Goal: Task Accomplishment & Management: Manage account settings

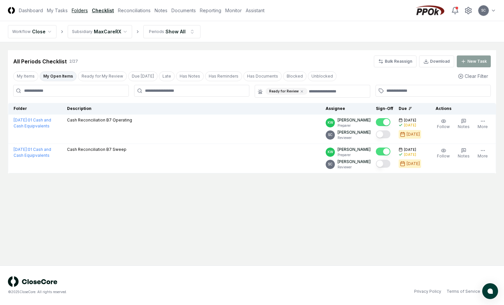
click at [82, 11] on link "Folders" at bounding box center [80, 10] width 16 height 7
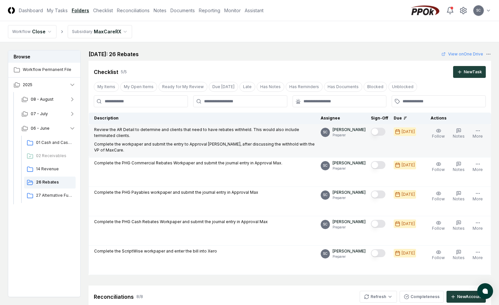
click at [386, 130] on button "Mark complete" at bounding box center [378, 132] width 15 height 8
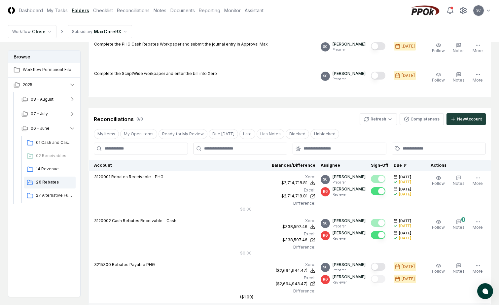
scroll to position [176, 0]
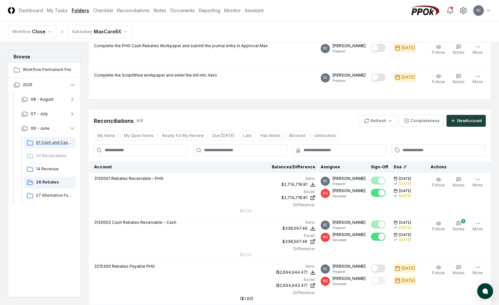
click at [47, 142] on span "01 Cash and Cash Equipvalents" at bounding box center [54, 143] width 37 height 6
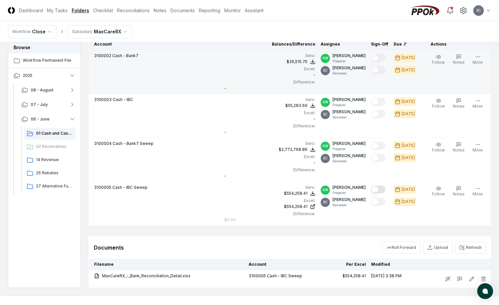
scroll to position [267, 0]
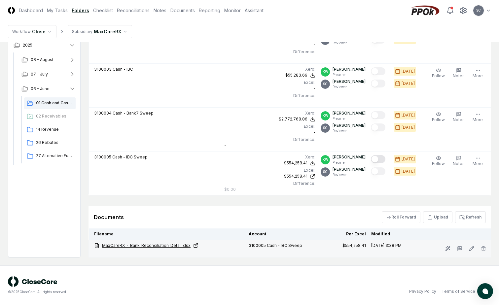
click at [154, 247] on link "MaxCareRX_-_Bank_Reconciliation_Detail.xlsx" at bounding box center [168, 246] width 149 height 6
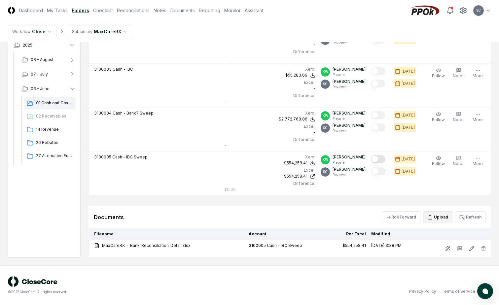
click at [429, 217] on icon "button" at bounding box center [430, 217] width 5 height 5
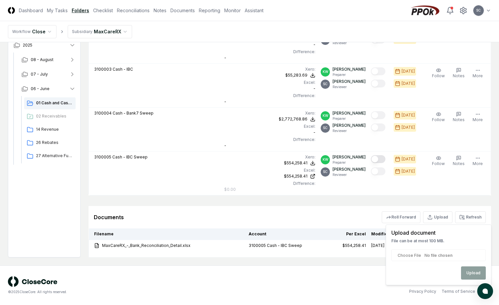
click at [405, 256] on input "file" at bounding box center [439, 255] width 94 height 12
type input "**********"
click at [477, 276] on button "Upload" at bounding box center [473, 273] width 25 height 13
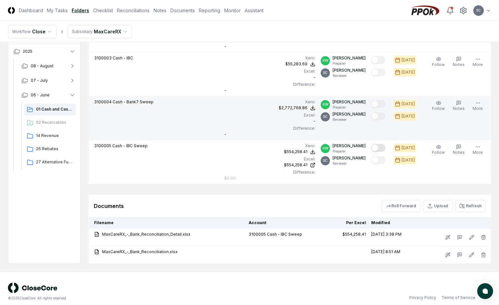
scroll to position [284, 0]
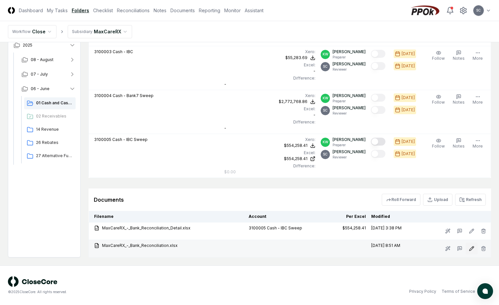
click at [472, 249] on icon at bounding box center [471, 248] width 5 height 5
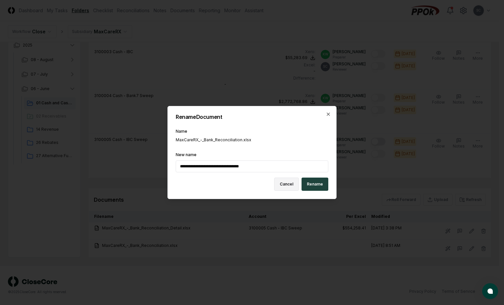
click at [291, 183] on button "Cancel" at bounding box center [286, 184] width 25 height 13
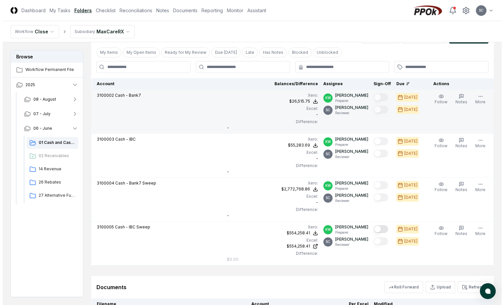
scroll to position [185, 0]
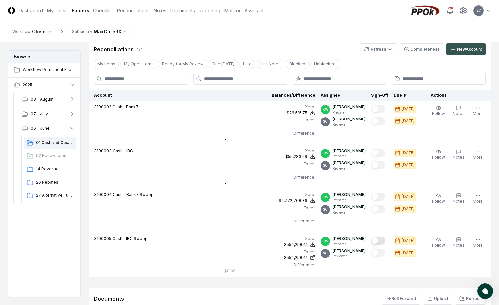
click at [469, 51] on div "New Account" at bounding box center [469, 49] width 25 height 6
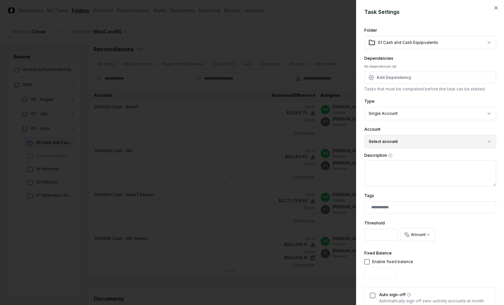
click at [394, 143] on button "Select account" at bounding box center [430, 141] width 132 height 13
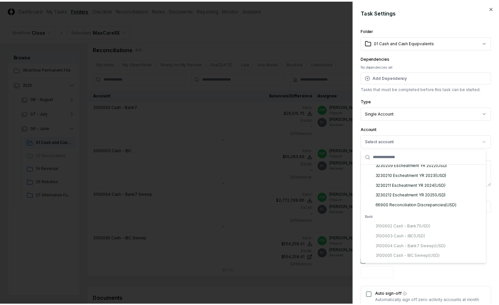
scroll to position [363, 0]
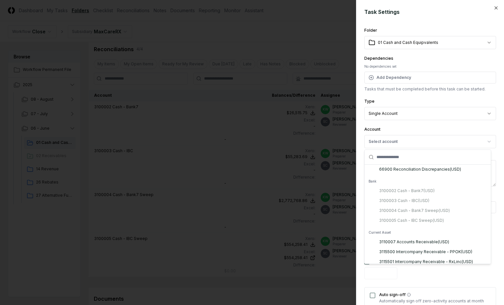
click at [411, 204] on div "3100002 Cash - Bank7 ( USD ) 3100003 Cash - IBC ( USD ) 3100004 Cash - Bank7 Sw…" at bounding box center [428, 206] width 124 height 40
click at [446, 275] on div "Fixed Balance Enable fixed balance" at bounding box center [430, 265] width 132 height 33
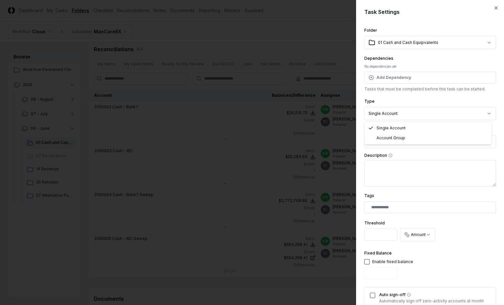
click at [398, 114] on body "CloseCore Dashboard My Tasks Folders Checklist Reconciliations Notes Documents …" at bounding box center [249, 109] width 499 height 589
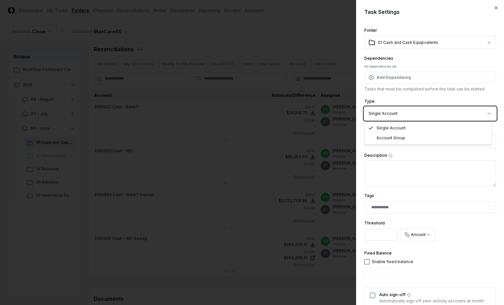
drag, startPoint x: 398, startPoint y: 114, endPoint x: 398, endPoint y: 118, distance: 4.0
click at [398, 118] on body "CloseCore Dashboard My Tasks Folders Checklist Reconciliations Notes Documents …" at bounding box center [249, 109] width 499 height 589
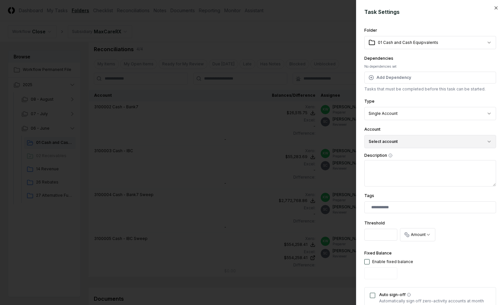
click at [398, 138] on button "Select account" at bounding box center [430, 141] width 132 height 13
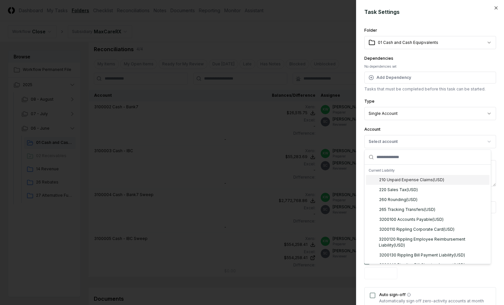
click at [244, 34] on div at bounding box center [252, 152] width 504 height 305
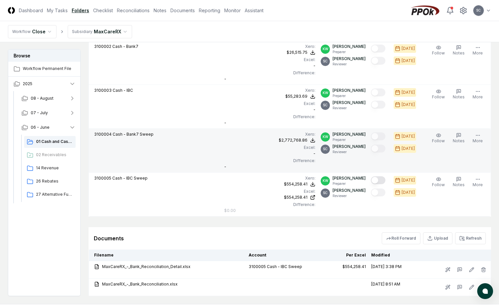
scroll to position [284, 0]
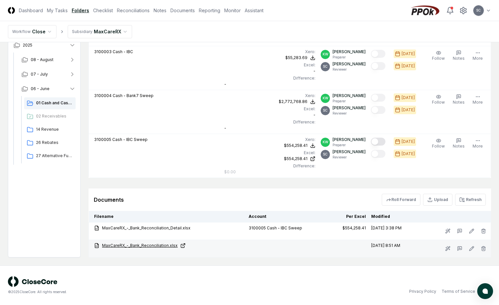
click at [127, 247] on link "MaxCareRX_-_Bank_Reconciliation.xlsx" at bounding box center [168, 246] width 149 height 6
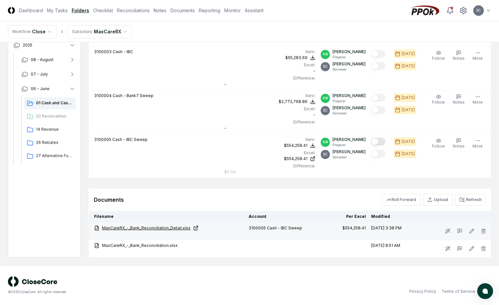
click at [161, 229] on link "MaxCareRX_-_Bank_Reconciliation_Detail.xlsx" at bounding box center [168, 228] width 149 height 6
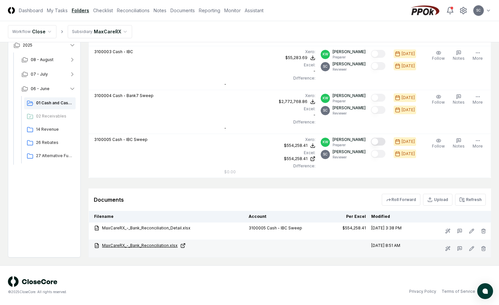
click at [145, 244] on link "MaxCareRX_-_Bank_Reconciliation.xlsx" at bounding box center [168, 246] width 149 height 6
click at [134, 245] on link "MaxCareRX_-_Bank_Reconciliation.xlsx" at bounding box center [168, 246] width 149 height 6
click at [448, 250] on icon at bounding box center [447, 248] width 5 height 5
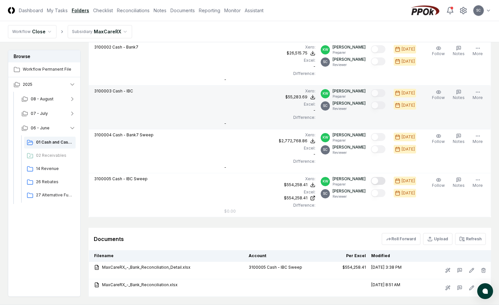
scroll to position [284, 0]
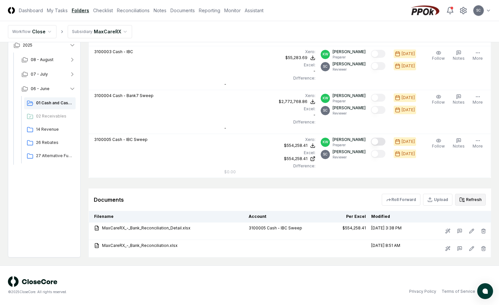
click at [467, 200] on button "Refresh" at bounding box center [470, 200] width 31 height 12
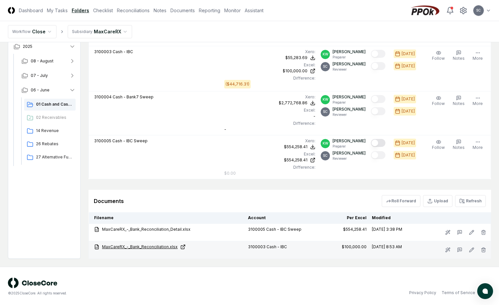
click at [149, 246] on link "MaxCareRX_-_Bank_Reconciliation.xlsx" at bounding box center [168, 247] width 149 height 6
click at [140, 244] on link "MaxCareRX_-_Bank_Reconciliation.xlsx" at bounding box center [168, 247] width 149 height 6
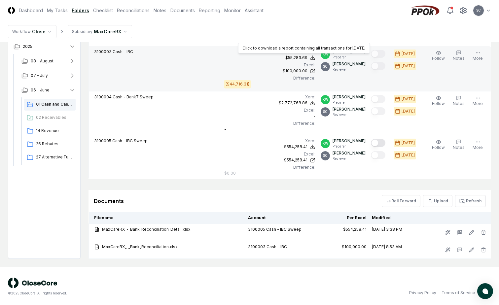
click at [308, 57] on div "$55,283.69" at bounding box center [296, 58] width 22 height 6
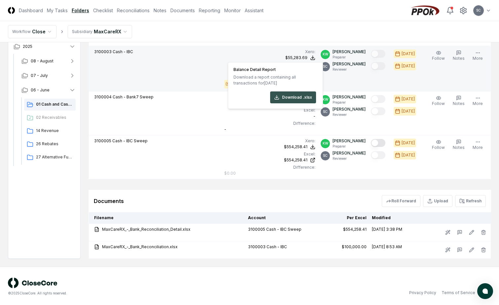
click at [301, 93] on button "Download .xlsx" at bounding box center [293, 98] width 46 height 12
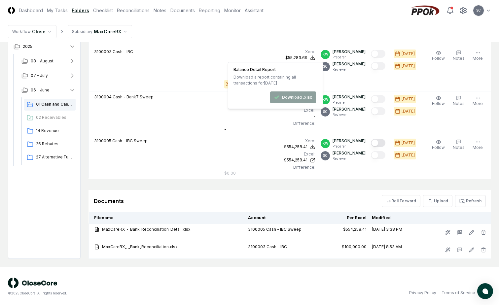
click at [191, 41] on nav "Workflow Close Subsidiary MaxCareRX" at bounding box center [249, 31] width 499 height 21
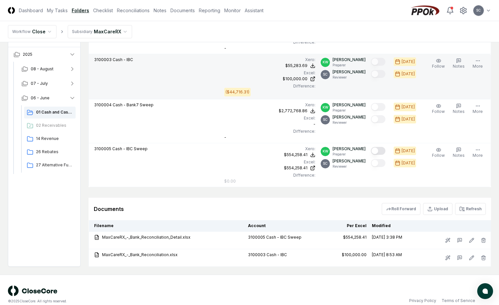
scroll to position [285, 0]
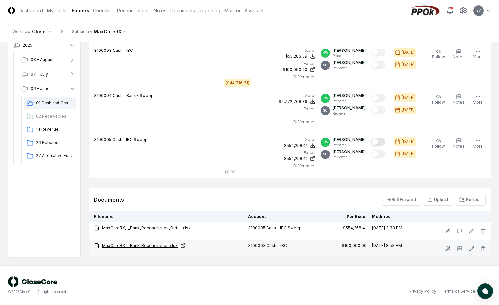
click at [149, 245] on link "MaxCareRX_-_Bank_Reconciliation.xlsx" at bounding box center [168, 246] width 149 height 6
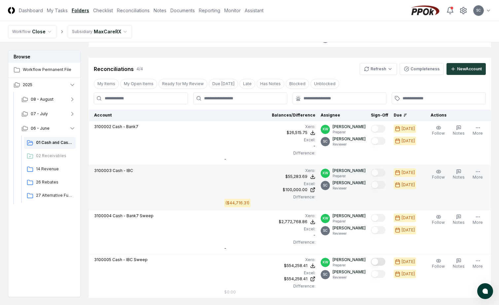
scroll to position [153, 0]
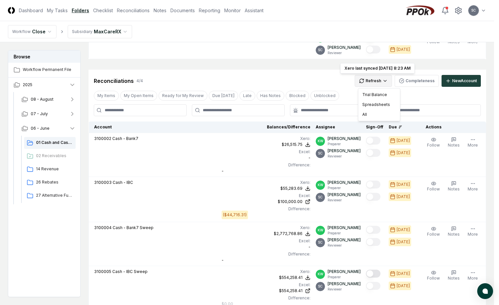
click at [382, 82] on html "CloseCore Dashboard My Tasks Folders Checklist Reconciliations Notes Documents …" at bounding box center [249, 142] width 499 height 591
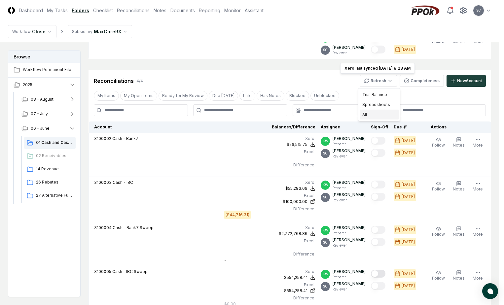
click at [362, 114] on div "All" at bounding box center [379, 115] width 39 height 10
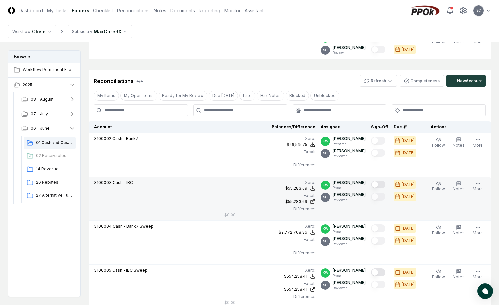
click at [383, 185] on button "Mark complete" at bounding box center [378, 185] width 15 height 8
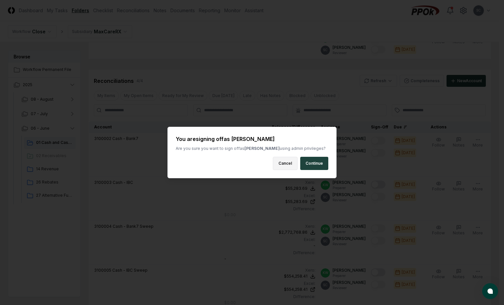
click at [289, 162] on button "Cancel" at bounding box center [285, 163] width 25 height 13
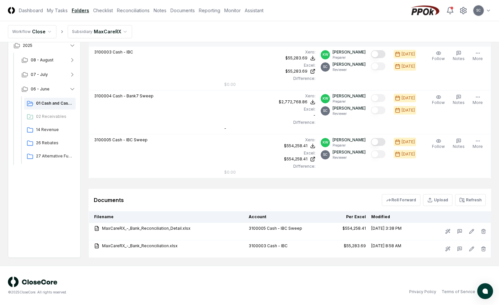
scroll to position [284, 0]
click at [443, 199] on button "Upload" at bounding box center [437, 200] width 29 height 12
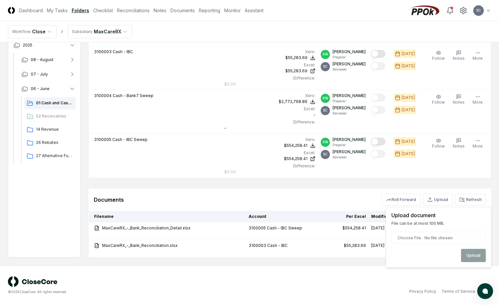
click at [408, 241] on input "file" at bounding box center [439, 238] width 94 height 12
type input "**********"
click at [474, 254] on button "Upload" at bounding box center [473, 255] width 25 height 13
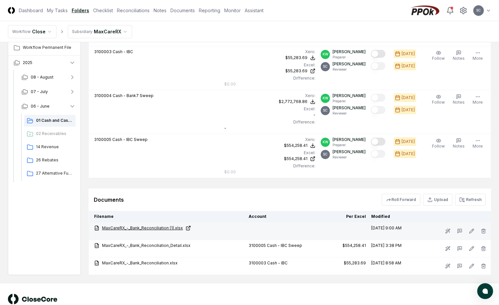
click at [132, 228] on link "MaxCareRX_-_Bank_Reconciliation (1).xlsx" at bounding box center [168, 228] width 149 height 6
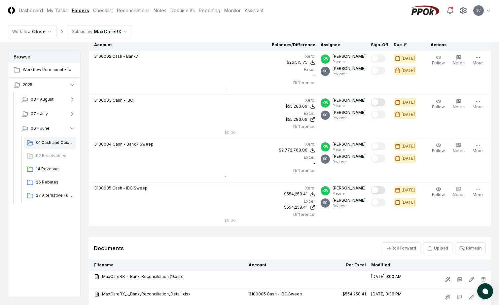
scroll to position [302, 0]
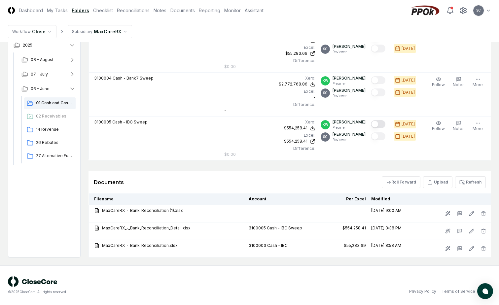
click at [474, 188] on div "Documents Roll Forward Upload Refresh" at bounding box center [290, 182] width 403 height 22
click at [474, 185] on button "Refresh" at bounding box center [470, 182] width 31 height 12
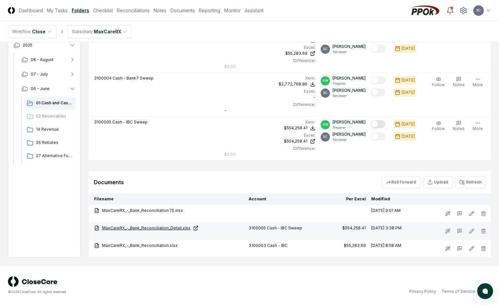
click at [142, 229] on link "MaxCareRX_-_Bank_Reconciliation_Detail.xlsx" at bounding box center [168, 228] width 149 height 6
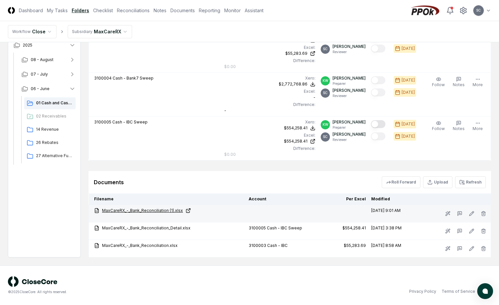
click at [151, 210] on link "MaxCareRX_-_Bank_Reconciliation (1).xlsx" at bounding box center [168, 211] width 149 height 6
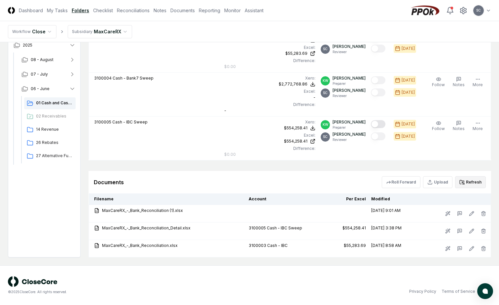
click at [467, 182] on button "Refresh" at bounding box center [470, 182] width 31 height 12
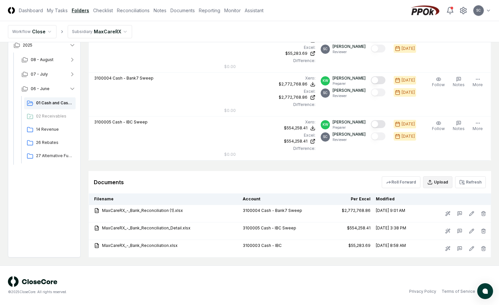
click at [442, 181] on button "Upload" at bounding box center [437, 182] width 29 height 12
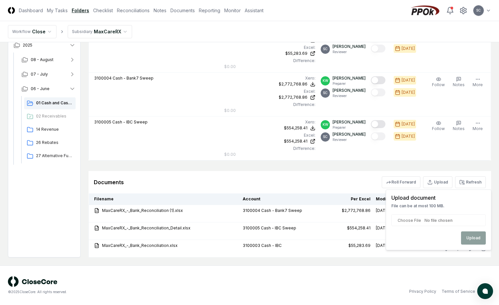
click at [405, 219] on input "file" at bounding box center [439, 220] width 94 height 12
type input "**********"
click at [474, 237] on button "Upload" at bounding box center [473, 238] width 25 height 13
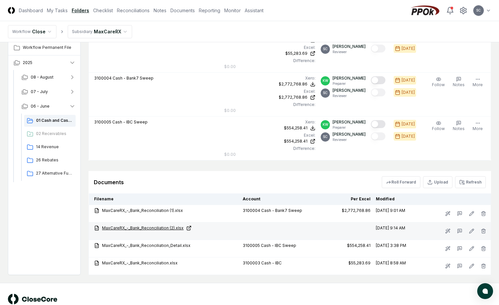
click at [146, 228] on link "MaxCareRX_-_Bank_Reconciliation (2).xlsx" at bounding box center [165, 228] width 143 height 6
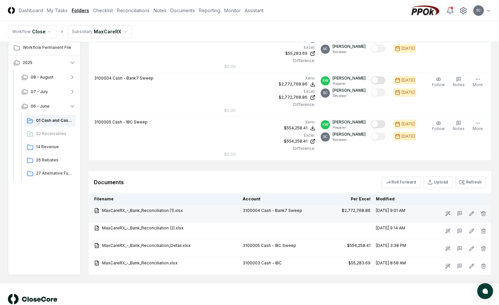
click at [263, 211] on div "3100004 Cash - Bank7 Sweep" at bounding box center [284, 211] width 82 height 6
click at [130, 210] on link "MaxCareRX_-_Bank_Reconciliation (1).xlsx" at bounding box center [165, 211] width 143 height 6
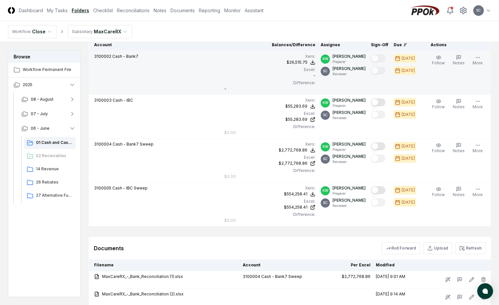
scroll to position [319, 0]
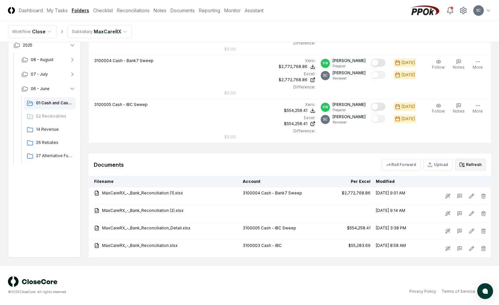
click at [469, 164] on button "Refresh" at bounding box center [470, 165] width 31 height 12
click at [471, 164] on button "Refresh" at bounding box center [470, 165] width 31 height 12
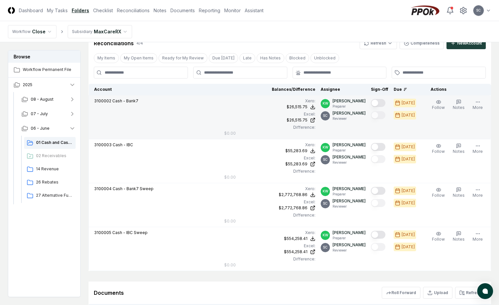
scroll to position [154, 0]
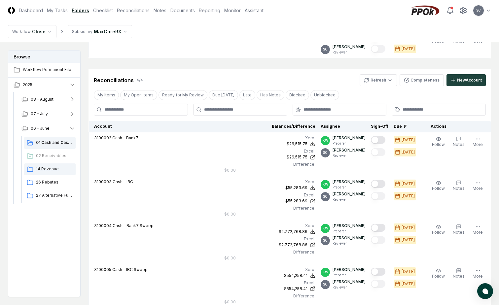
click at [46, 170] on span "14 Revenue" at bounding box center [54, 169] width 37 height 6
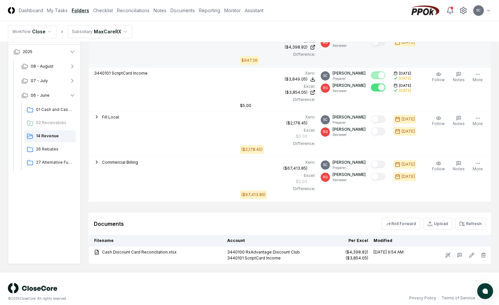
scroll to position [249, 0]
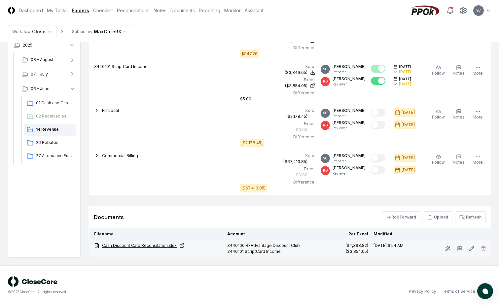
click at [128, 245] on link "Cash Discount Card Reconcilation.xlsx" at bounding box center [158, 246] width 128 height 6
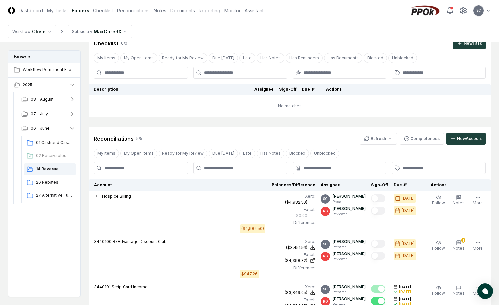
scroll to position [0, 0]
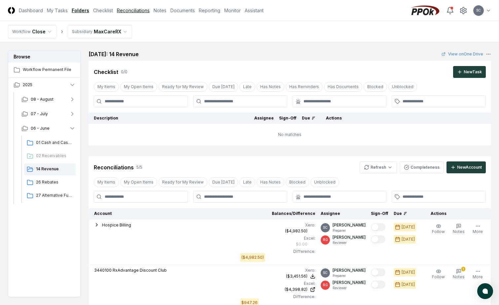
click at [132, 9] on link "Reconciliations" at bounding box center [133, 10] width 33 height 7
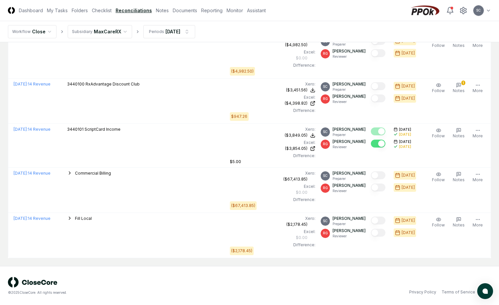
scroll to position [699, 0]
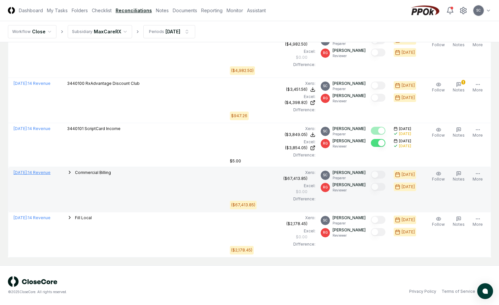
click at [28, 173] on span "[DATE] :" at bounding box center [21, 172] width 14 height 5
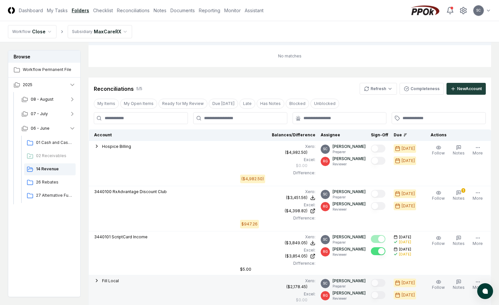
scroll to position [66, 0]
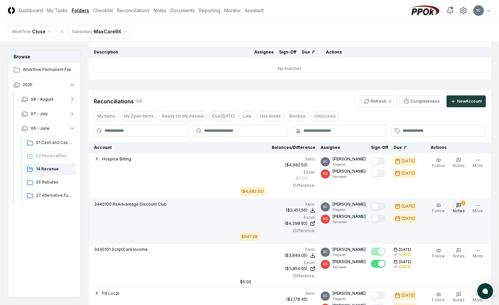
click at [460, 206] on icon "button" at bounding box center [458, 205] width 5 height 5
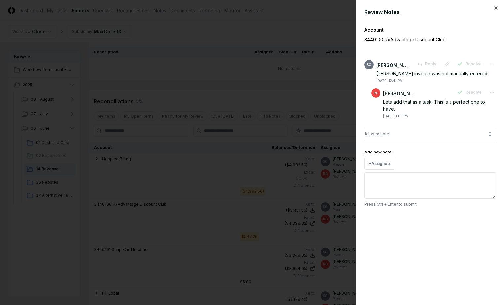
click at [382, 179] on textarea "Add new note" at bounding box center [430, 185] width 132 height 26
click at [326, 19] on div at bounding box center [252, 152] width 504 height 305
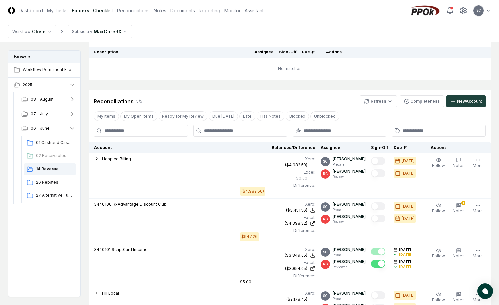
click at [102, 10] on link "Checklist" at bounding box center [103, 10] width 20 height 7
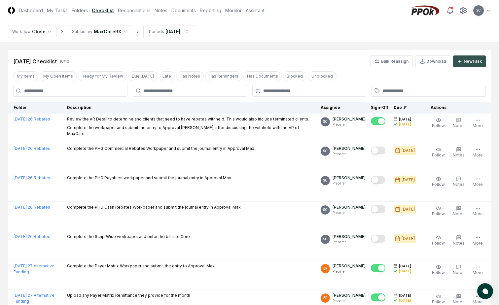
click at [469, 61] on div "New Task" at bounding box center [473, 61] width 18 height 6
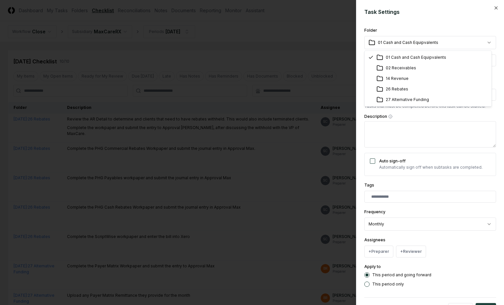
click at [405, 44] on body "CloseCore Dashboard My Tasks Folders Checklist Reconciliations Notes Documents …" at bounding box center [249, 227] width 499 height 455
select select "**********"
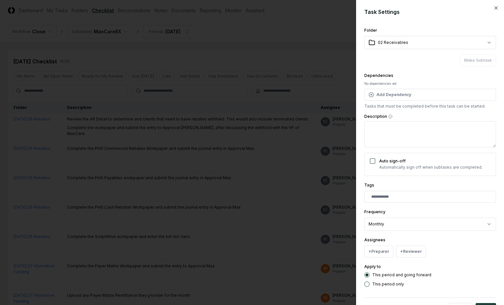
click at [399, 131] on textarea "Description" at bounding box center [430, 134] width 132 height 26
type textarea "*"
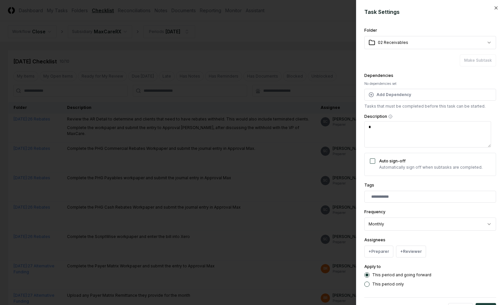
type textarea "*"
type textarea "**"
type textarea "*"
type textarea "***"
type textarea "*"
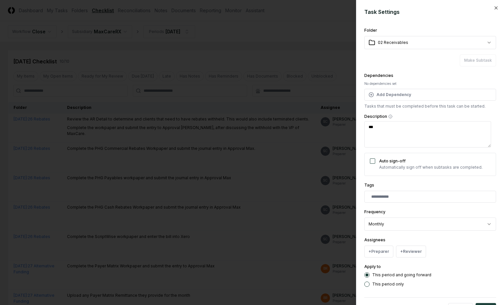
type textarea "**"
type textarea "*"
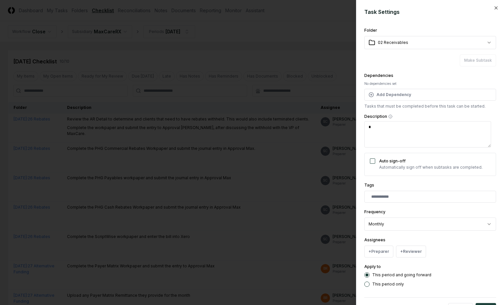
type textarea "*"
type textarea "**"
type textarea "*"
type textarea "***"
type textarea "*"
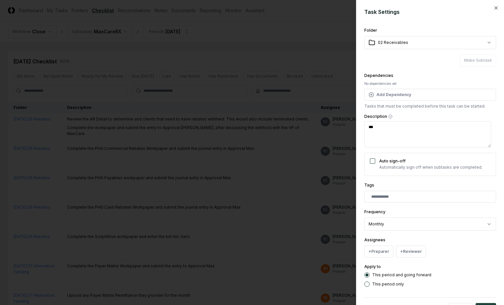
type textarea "**"
type textarea "*"
type textarea "**"
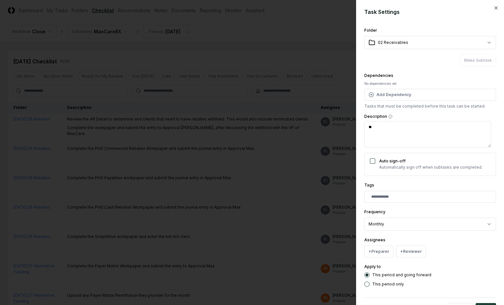
type textarea "*"
type textarea "***"
type textarea "*"
type textarea "***"
type textarea "*"
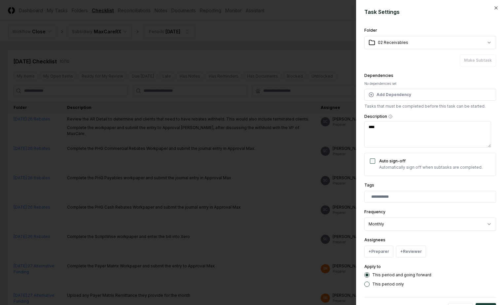
type textarea "*****"
type textarea "*"
type textarea "***"
type textarea "*"
type textarea "*****"
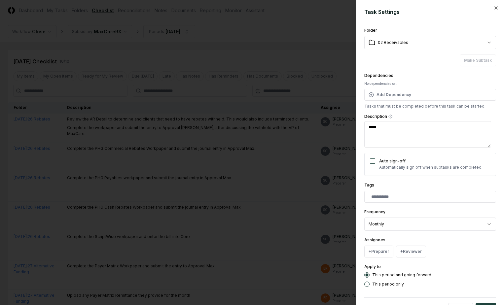
type textarea "*"
type textarea "******"
type textarea "*"
type textarea "*******"
type textarea "*"
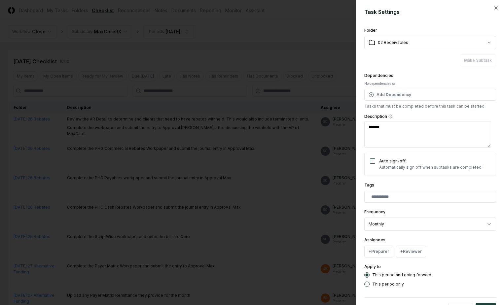
type textarea "********"
type textarea "*"
type textarea "*********"
type textarea "*"
type textarea "**********"
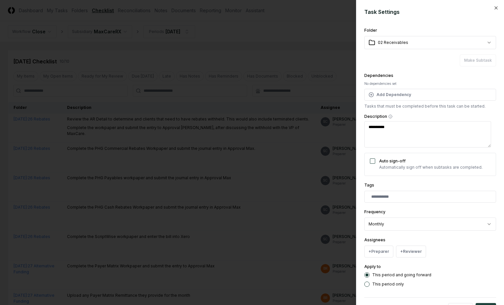
type textarea "*"
type textarea "**********"
type textarea "*"
type textarea "**********"
type textarea "*"
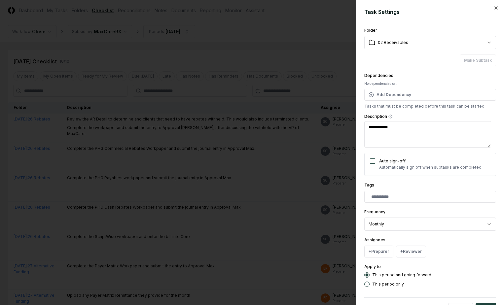
type textarea "**********"
type textarea "*"
type textarea "**********"
type textarea "*"
type textarea "**********"
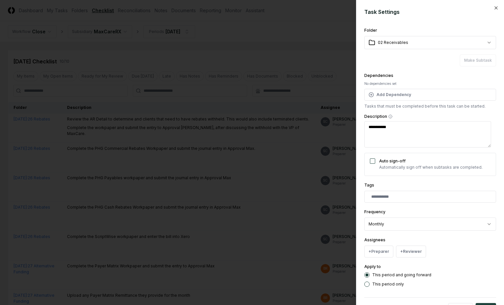
type textarea "*"
type textarea "**********"
type textarea "*"
type textarea "**********"
type textarea "*"
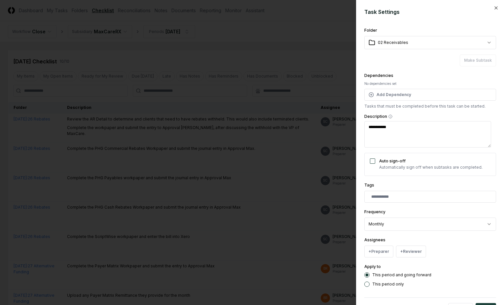
type textarea "**********"
type textarea "*"
type textarea "**********"
type textarea "*"
type textarea "**********"
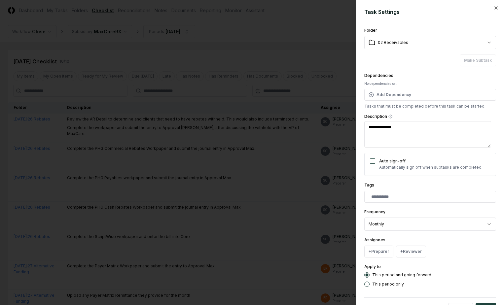
type textarea "*"
type textarea "**********"
type textarea "*"
type textarea "**********"
type textarea "*"
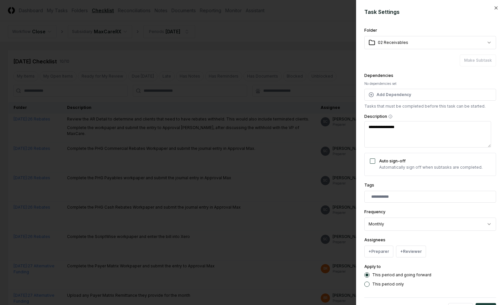
type textarea "**********"
type textarea "*"
type textarea "**********"
type textarea "*"
type textarea "**********"
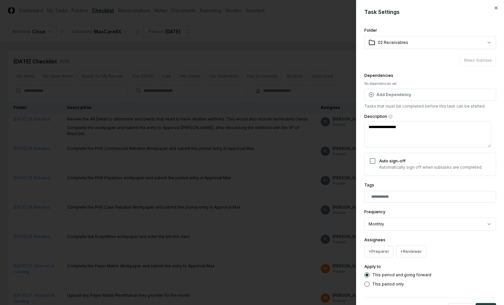
type textarea "*"
type textarea "**********"
type textarea "*"
type textarea "**********"
type textarea "*"
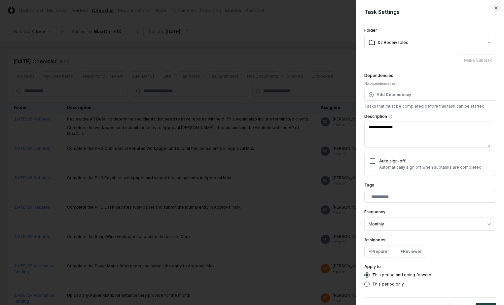
type textarea "**********"
type textarea "*"
type textarea "**********"
type textarea "*"
type textarea "**********"
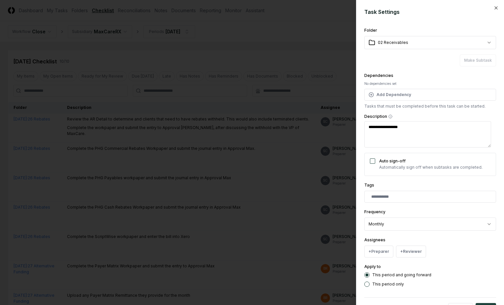
type textarea "*"
type textarea "**********"
type textarea "*"
type textarea "**********"
type textarea "*"
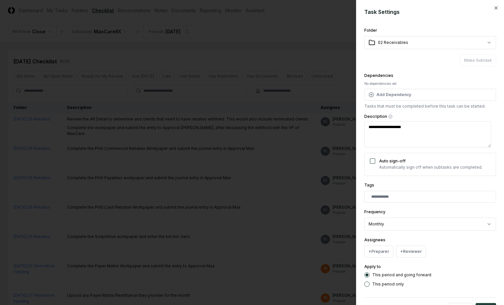
type textarea "**********"
type textarea "*"
type textarea "**********"
type textarea "*"
type textarea "**********"
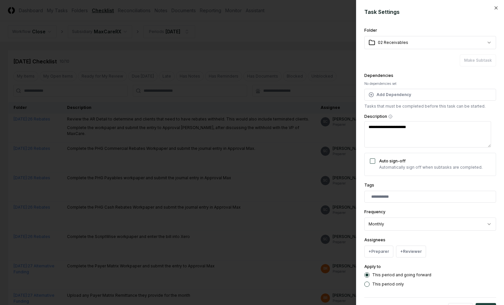
type textarea "*"
type textarea "**********"
type textarea "*"
type textarea "**********"
type textarea "*"
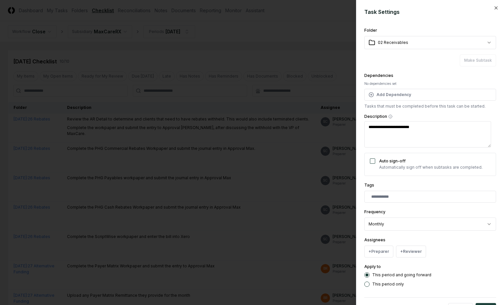
type textarea "**********"
type textarea "*"
type textarea "**********"
type textarea "*"
type textarea "**********"
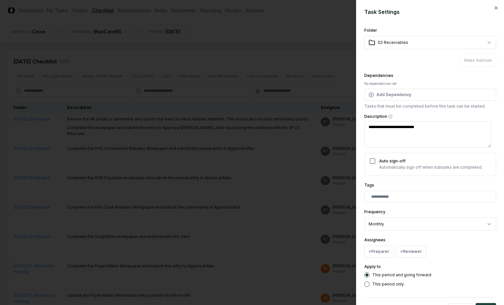
type textarea "*"
type textarea "**********"
click at [380, 254] on button "+ Preparer" at bounding box center [378, 252] width 29 height 12
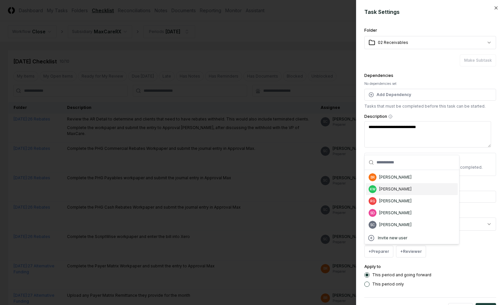
click at [401, 187] on div "KW [PERSON_NAME]" at bounding box center [412, 189] width 92 height 12
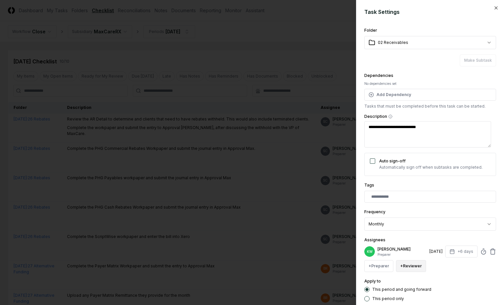
click at [404, 268] on button "+ Reviewer" at bounding box center [411, 266] width 30 height 12
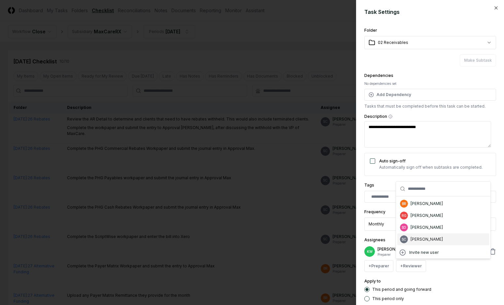
click at [415, 243] on div "SC [PERSON_NAME]" at bounding box center [443, 240] width 92 height 12
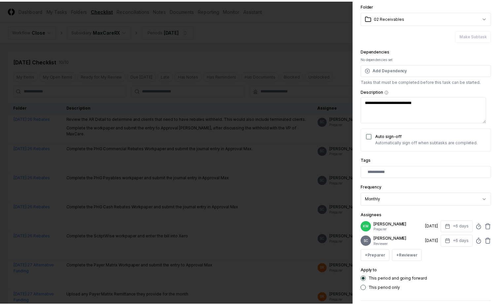
scroll to position [54, 0]
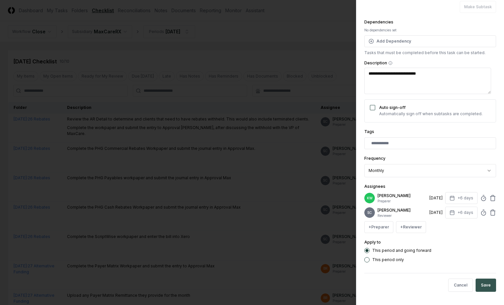
click at [481, 286] on button "Save" at bounding box center [486, 285] width 20 height 13
type textarea "*"
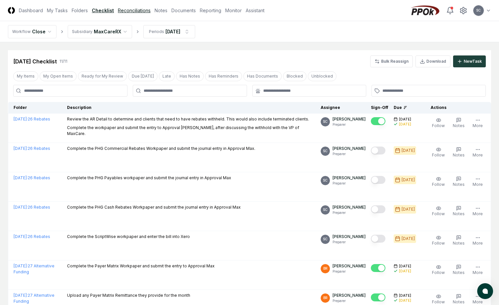
click at [121, 9] on link "Reconciliations" at bounding box center [134, 10] width 33 height 7
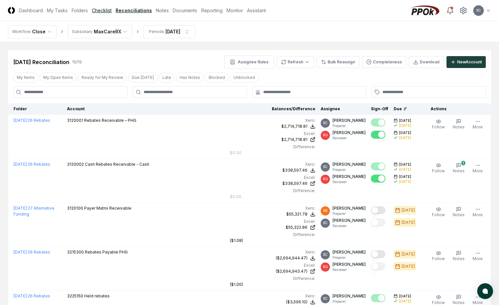
click at [101, 10] on link "Checklist" at bounding box center [102, 10] width 20 height 7
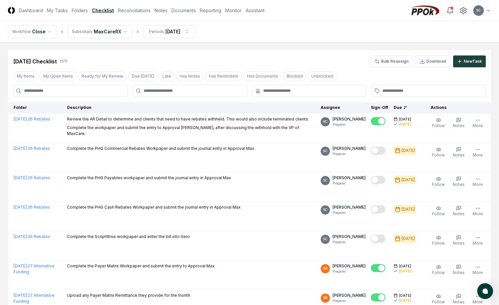
click at [102, 30] on html "CloseCore Dashboard My Tasks Folders Checklist Reconciliations Notes Documents …" at bounding box center [249, 242] width 499 height 485
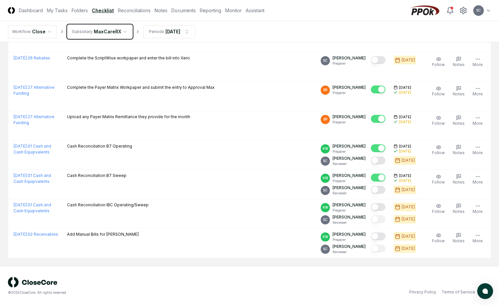
scroll to position [179, 0]
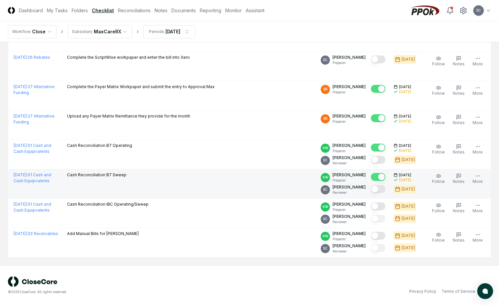
click at [385, 191] on button "Mark complete" at bounding box center [378, 189] width 15 height 8
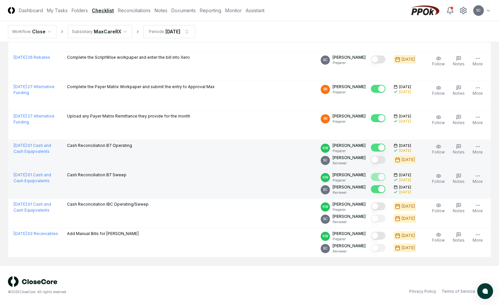
click at [384, 160] on button "Mark complete" at bounding box center [378, 160] width 15 height 8
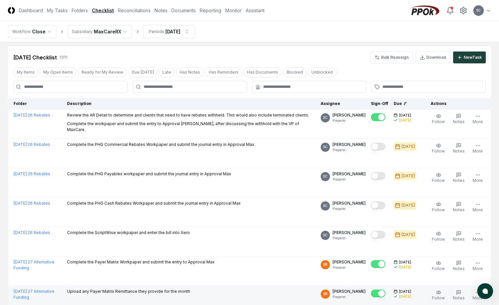
scroll to position [0, 0]
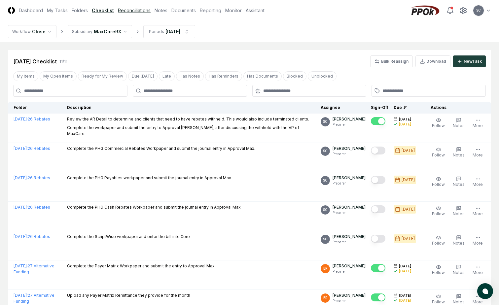
click at [134, 12] on link "Reconciliations" at bounding box center [134, 10] width 33 height 7
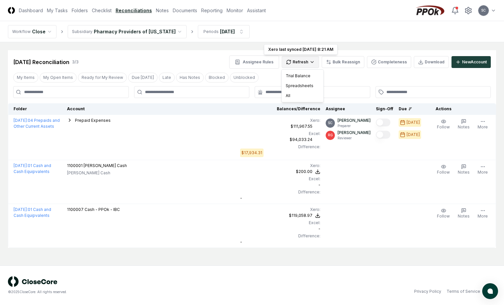
click at [308, 62] on html "CloseCore Dashboard My Tasks Folders Checklist Reconciliations Notes Documents …" at bounding box center [252, 152] width 504 height 305
click at [293, 96] on div "All" at bounding box center [302, 96] width 39 height 10
click at [103, 13] on link "Checklist" at bounding box center [102, 10] width 20 height 7
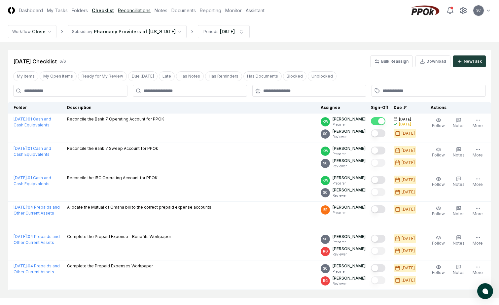
click at [130, 8] on link "Reconciliations" at bounding box center [134, 10] width 33 height 7
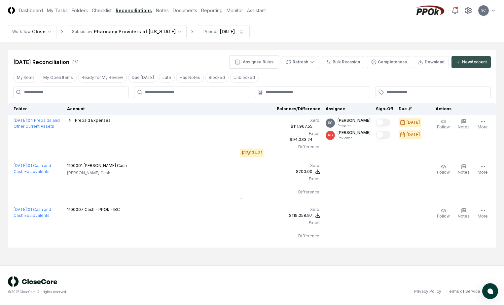
click at [463, 63] on div "New Account" at bounding box center [474, 62] width 25 height 6
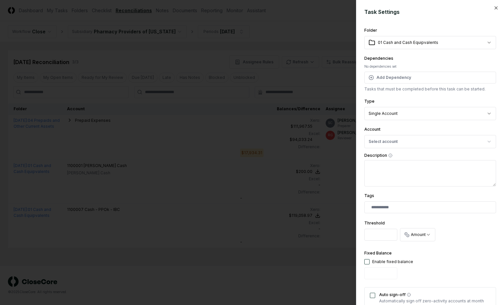
click at [331, 30] on div at bounding box center [252, 152] width 504 height 305
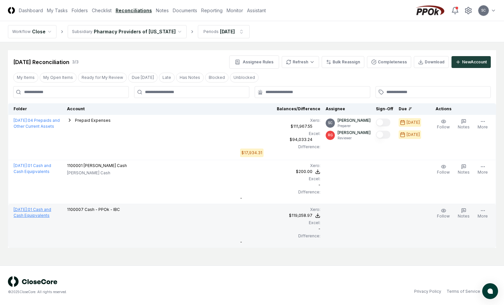
click at [40, 211] on link "[DATE] : 01 Cash and Cash Equipvalents" at bounding box center [33, 212] width 38 height 11
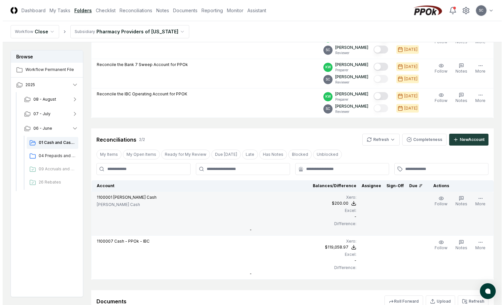
scroll to position [84, 0]
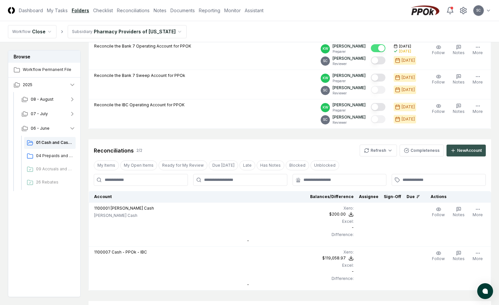
click at [455, 151] on icon at bounding box center [453, 150] width 5 height 5
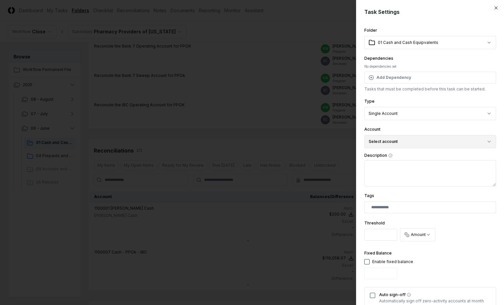
click at [393, 142] on button "Select account" at bounding box center [430, 141] width 132 height 13
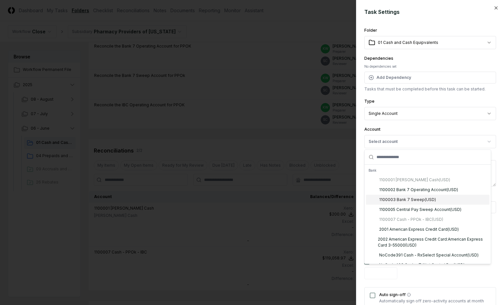
click at [394, 198] on div "1100003 Bank 7 Sweep ( USD )" at bounding box center [407, 200] width 57 height 6
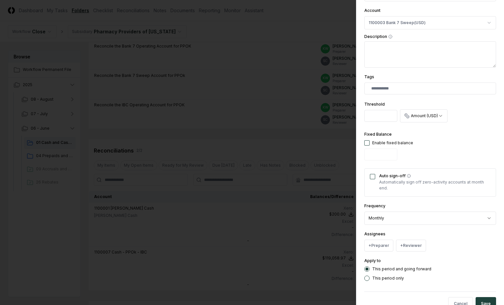
scroll to position [132, 0]
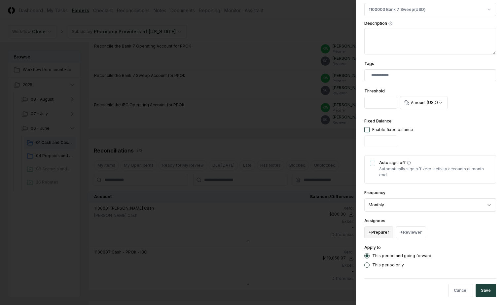
click at [375, 228] on button "+ Preparer" at bounding box center [378, 233] width 29 height 12
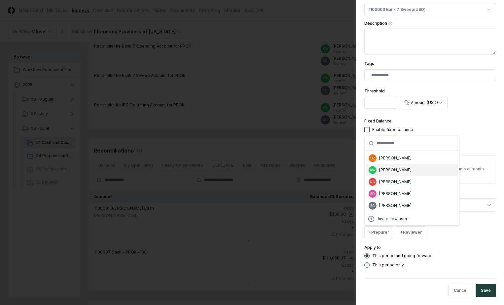
click at [390, 170] on div "[PERSON_NAME]" at bounding box center [395, 170] width 32 height 6
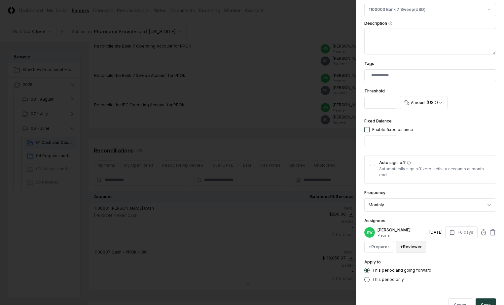
click at [410, 251] on button "+ Reviewer" at bounding box center [411, 247] width 30 height 12
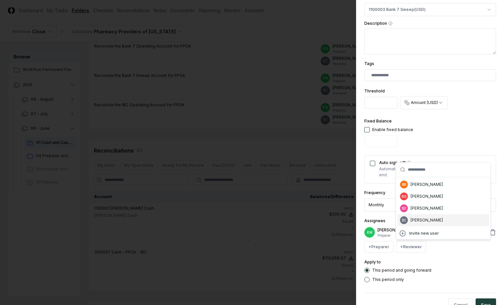
click at [420, 222] on div "[PERSON_NAME]" at bounding box center [427, 220] width 32 height 6
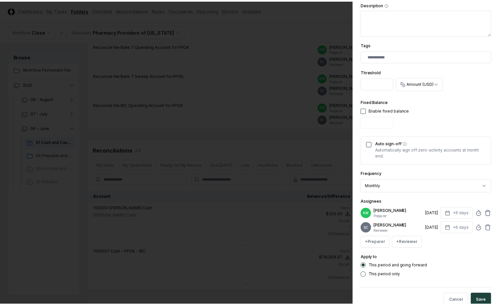
scroll to position [167, 0]
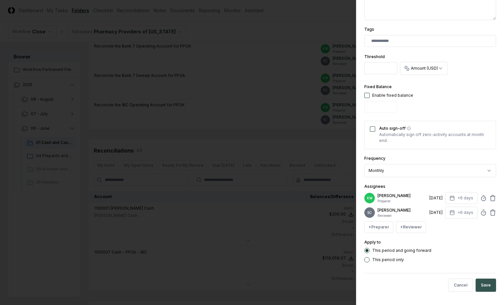
click at [483, 285] on button "Save" at bounding box center [486, 285] width 20 height 13
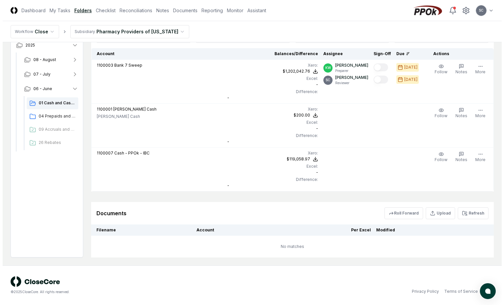
scroll to position [161, 0]
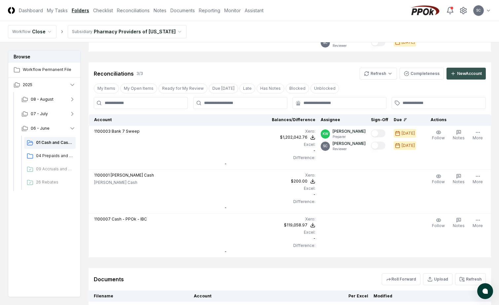
click at [466, 72] on div "New Account" at bounding box center [469, 74] width 25 height 6
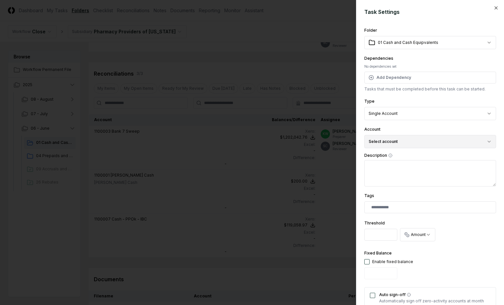
click at [388, 140] on button "Select account" at bounding box center [430, 141] width 132 height 13
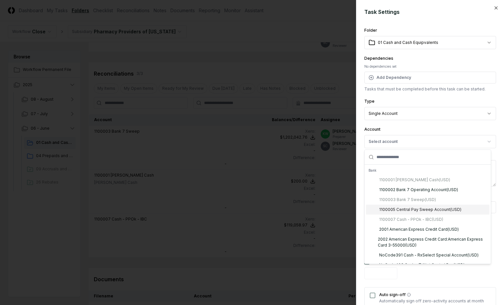
click at [392, 209] on div "1100005 Central Pay Sweep Account ( USD )" at bounding box center [420, 210] width 82 height 6
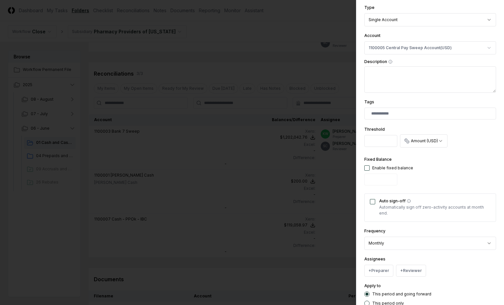
scroll to position [137, 0]
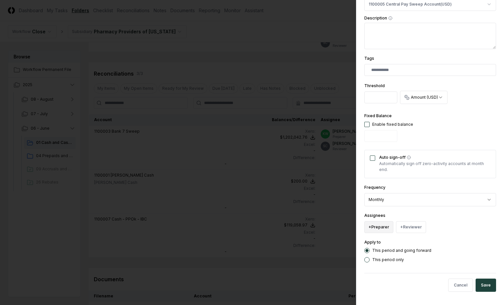
click at [377, 222] on button "+ Preparer" at bounding box center [378, 227] width 29 height 12
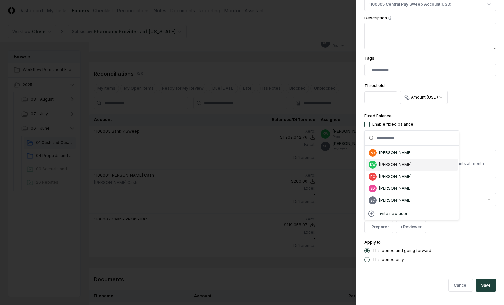
click at [389, 165] on div "[PERSON_NAME]" at bounding box center [395, 165] width 32 height 6
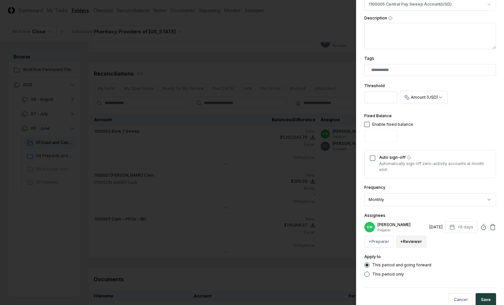
click at [411, 243] on button "+ Reviewer" at bounding box center [411, 242] width 30 height 12
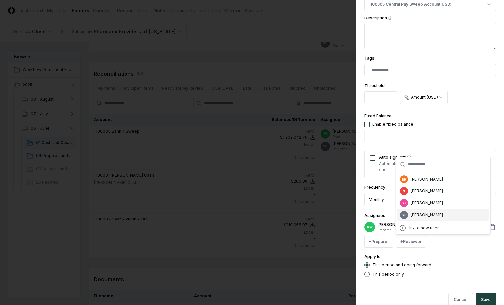
click at [412, 216] on div "[PERSON_NAME]" at bounding box center [427, 215] width 32 height 6
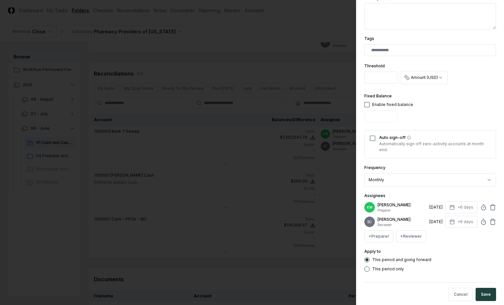
scroll to position [167, 0]
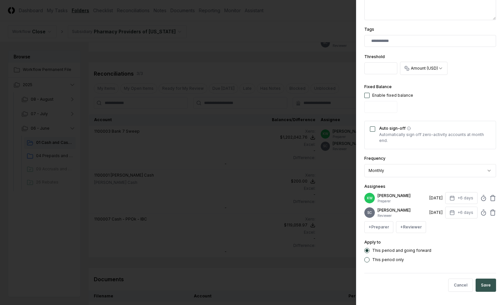
click at [489, 288] on button "Save" at bounding box center [486, 285] width 20 height 13
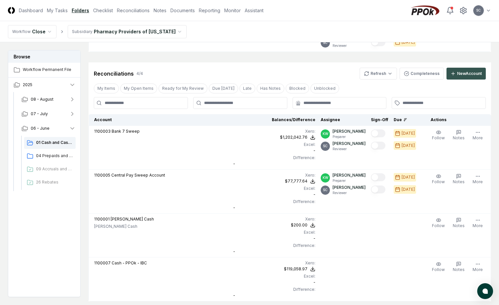
click at [460, 73] on div "New Account" at bounding box center [469, 74] width 25 height 6
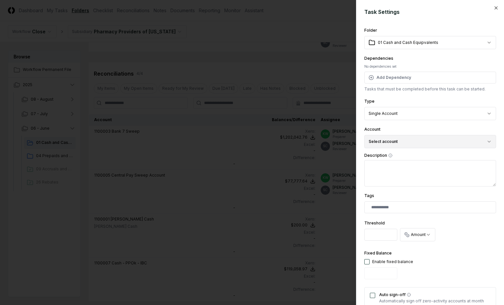
click at [417, 144] on button "Select account" at bounding box center [430, 141] width 132 height 13
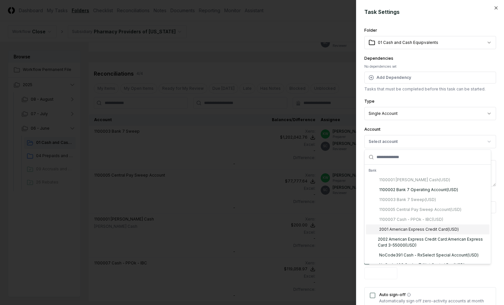
drag, startPoint x: 398, startPoint y: 232, endPoint x: 404, endPoint y: 232, distance: 5.6
click at [398, 233] on div "2001 American Express Credit Card ( USD )" at bounding box center [428, 230] width 124 height 10
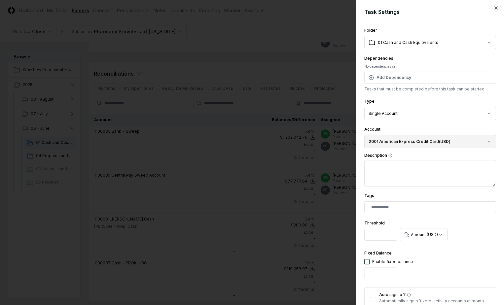
click at [436, 139] on button "2001 American Express Credit Card ( USD )" at bounding box center [430, 141] width 132 height 13
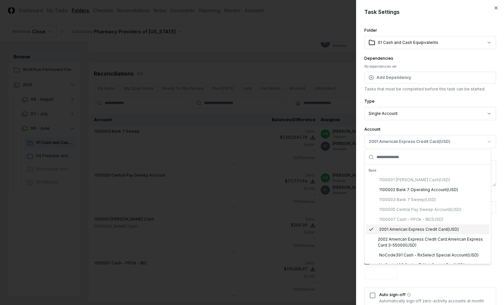
click at [374, 229] on icon "Suggestions" at bounding box center [371, 229] width 5 height 5
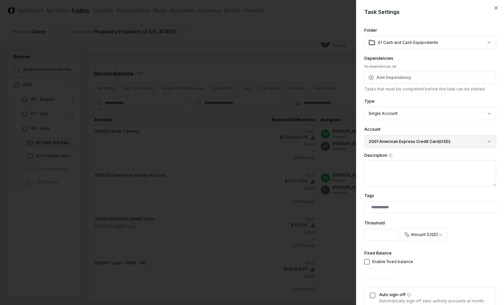
click at [407, 139] on button "2001 American Express Credit Card ( USD )" at bounding box center [430, 141] width 132 height 13
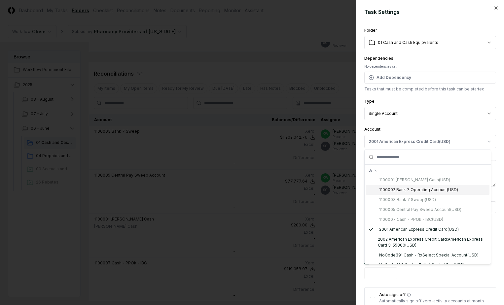
click at [436, 192] on div "1100002 Bank 7 Operating Account ( USD )" at bounding box center [418, 190] width 79 height 6
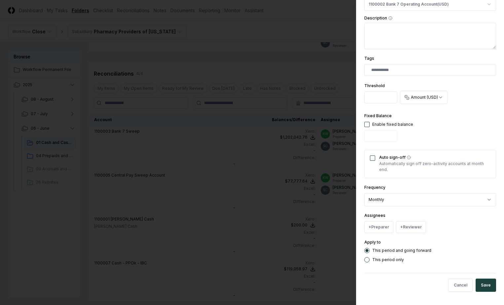
scroll to position [104, 0]
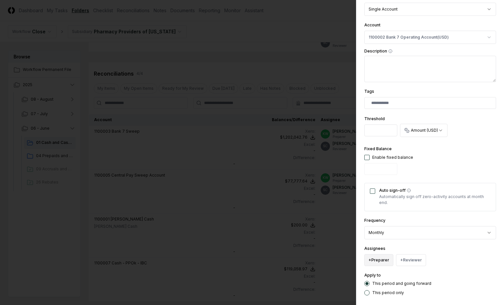
click at [378, 260] on button "+ Preparer" at bounding box center [378, 260] width 29 height 12
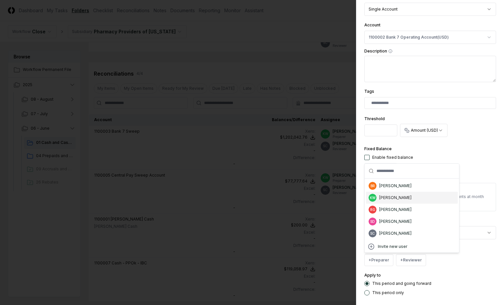
click at [396, 199] on div "[PERSON_NAME]" at bounding box center [395, 198] width 32 height 6
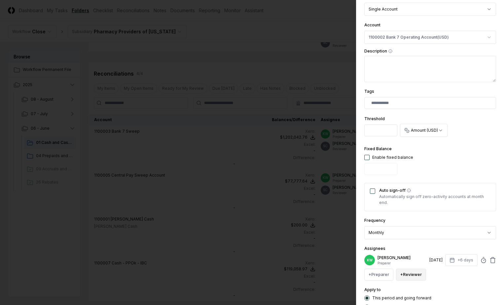
click at [411, 277] on button "+ Reviewer" at bounding box center [411, 275] width 30 height 12
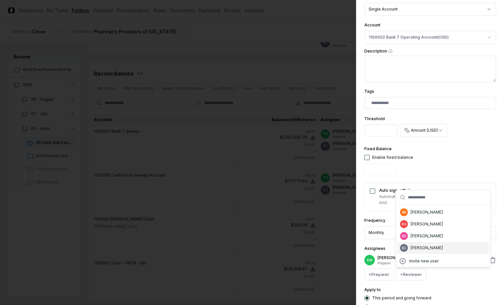
click at [417, 248] on div "[PERSON_NAME]" at bounding box center [427, 248] width 32 height 6
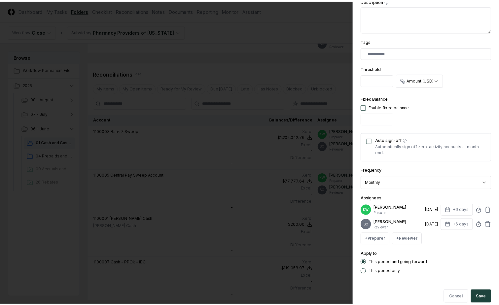
scroll to position [167, 0]
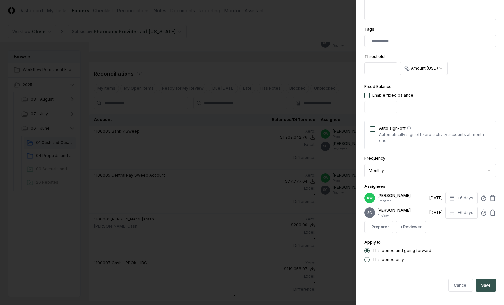
click at [482, 287] on button "Save" at bounding box center [486, 285] width 20 height 13
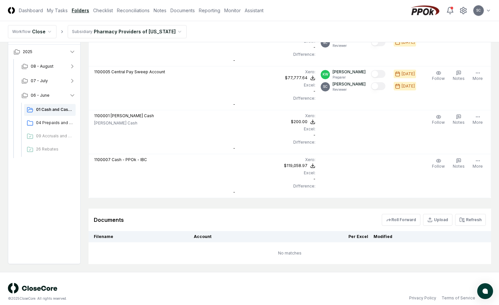
scroll to position [315, 0]
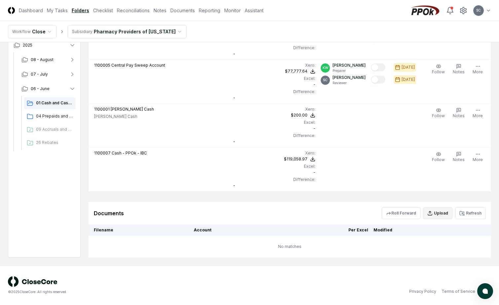
click at [440, 214] on button "Upload" at bounding box center [437, 214] width 29 height 12
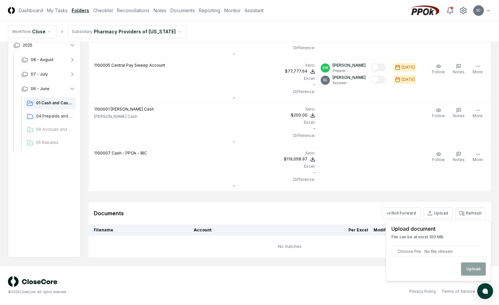
click at [410, 252] on input "file" at bounding box center [439, 251] width 94 height 12
type input "**********"
click at [477, 273] on button "Upload" at bounding box center [473, 269] width 25 height 13
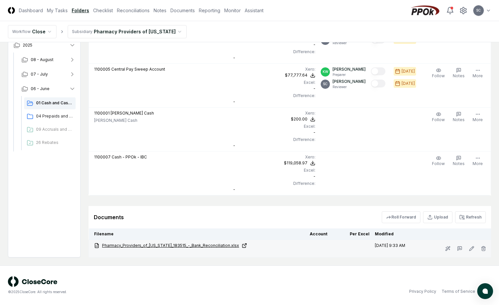
click at [153, 244] on link "Pharmacy_Providers_of_[US_STATE]_183515_-_Bank_Reconciliation.xlsx" at bounding box center [199, 246] width 210 height 6
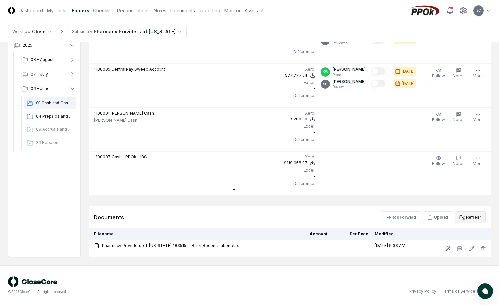
click at [465, 217] on icon at bounding box center [462, 217] width 5 height 5
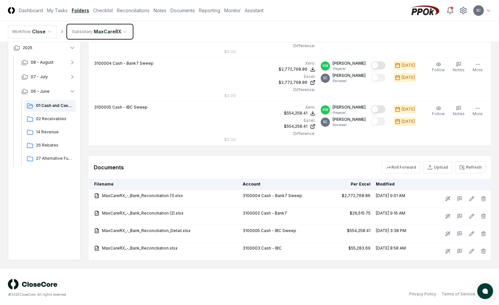
scroll to position [319, 0]
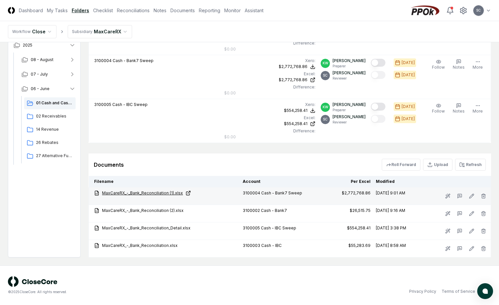
click at [138, 192] on link "MaxCareRX_-_Bank_Reconciliation (1).xlsx" at bounding box center [165, 193] width 143 height 6
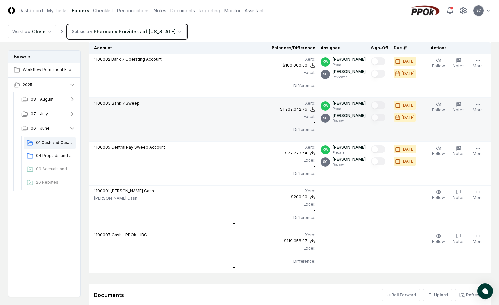
scroll to position [311, 0]
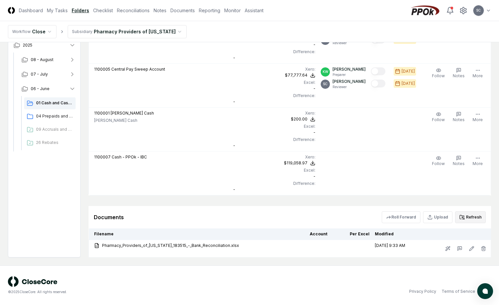
click at [467, 219] on button "Refresh" at bounding box center [470, 217] width 31 height 12
click at [458, 218] on button "Refresh" at bounding box center [470, 217] width 31 height 12
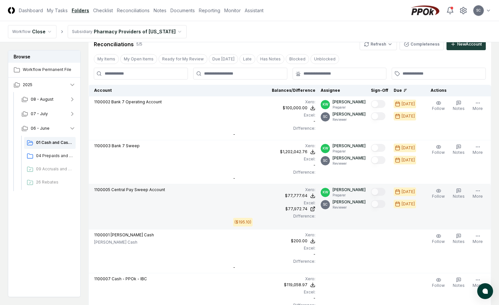
scroll to position [178, 0]
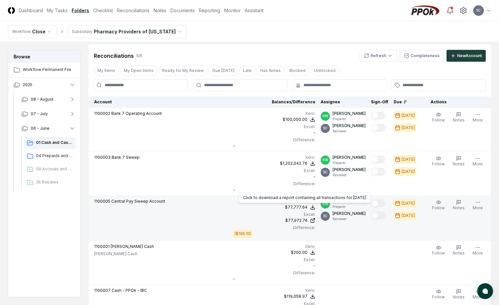
click at [301, 206] on div "$77,777.64" at bounding box center [296, 208] width 22 height 6
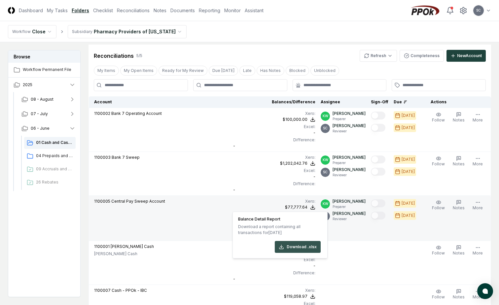
click at [296, 249] on button "Download .xlsx" at bounding box center [298, 247] width 46 height 12
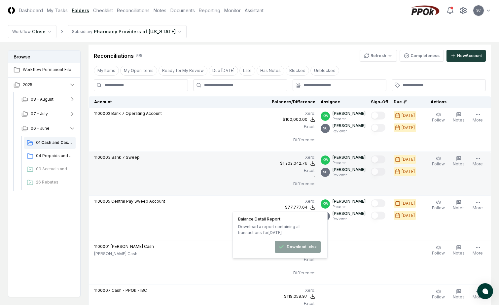
click at [210, 159] on div "1100003 Bank 7 Sweep" at bounding box center [161, 158] width 134 height 7
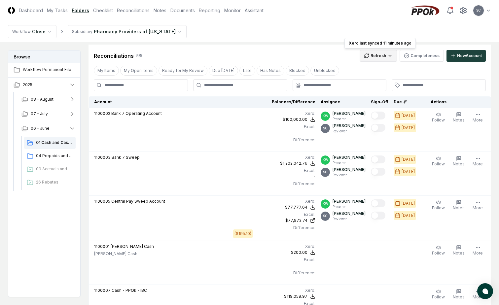
click at [382, 56] on html "CloseCore Dashboard My Tasks Folders Checklist Reconciliations Notes Documents …" at bounding box center [249, 130] width 499 height 617
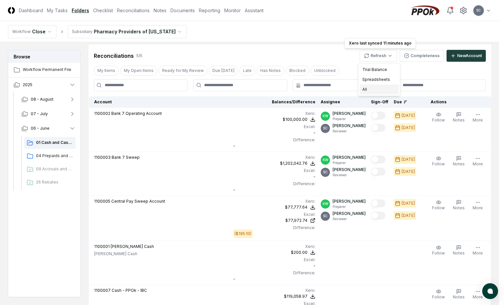
click at [365, 90] on div "All" at bounding box center [379, 90] width 39 height 10
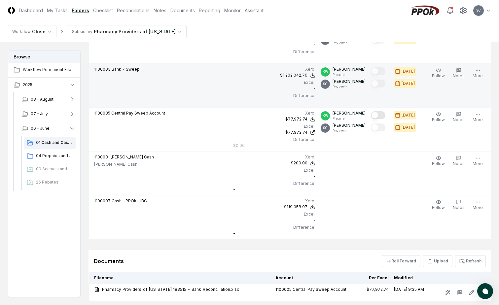
scroll to position [311, 0]
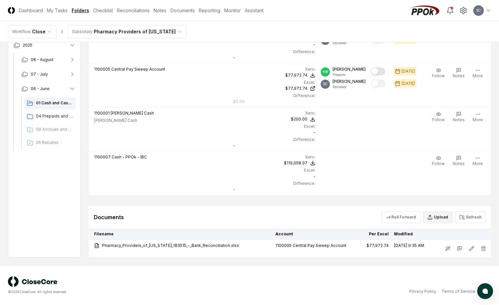
click at [445, 218] on button "Upload" at bounding box center [437, 217] width 29 height 12
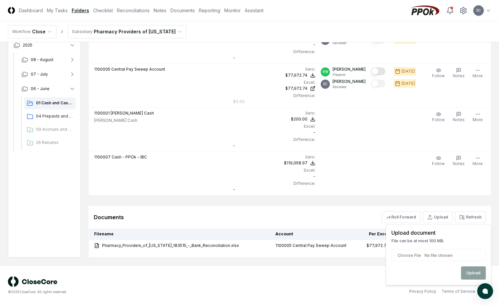
click at [415, 257] on input "file" at bounding box center [439, 255] width 94 height 12
type input "**********"
click at [472, 276] on button "Upload" at bounding box center [473, 273] width 25 height 13
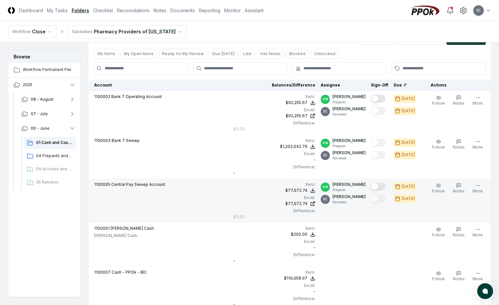
scroll to position [112, 0]
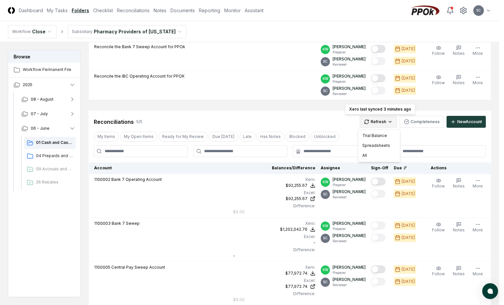
click at [380, 124] on html "CloseCore Dashboard My Tasks Folders Checklist Reconciliations Notes Documents …" at bounding box center [252, 204] width 504 height 633
click at [366, 156] on div "All" at bounding box center [379, 156] width 39 height 10
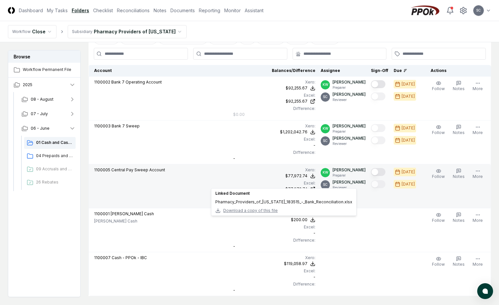
scroll to position [328, 0]
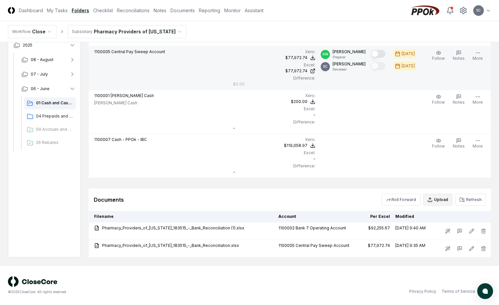
click at [439, 198] on button "Upload" at bounding box center [437, 200] width 29 height 12
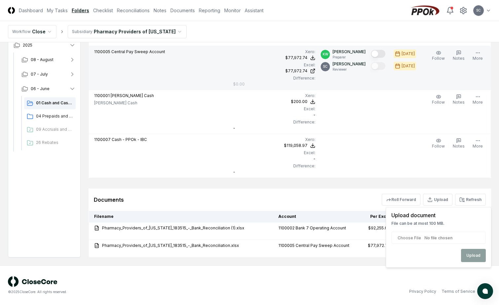
click at [407, 239] on input "file" at bounding box center [439, 238] width 94 height 12
type input "**********"
click at [474, 253] on button "Upload" at bounding box center [473, 255] width 25 height 13
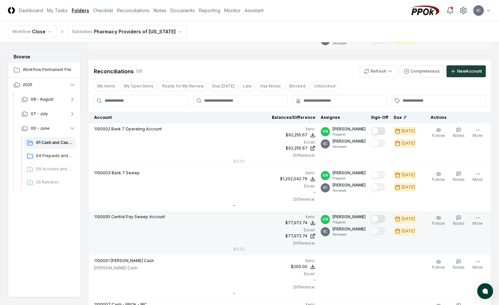
scroll to position [132, 0]
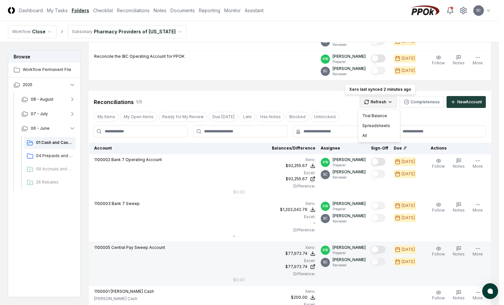
click at [383, 99] on html "CloseCore Dashboard My Tasks Folders Checklist Reconciliations Notes Documents …" at bounding box center [252, 193] width 504 height 651
click at [363, 136] on div "All" at bounding box center [379, 136] width 39 height 10
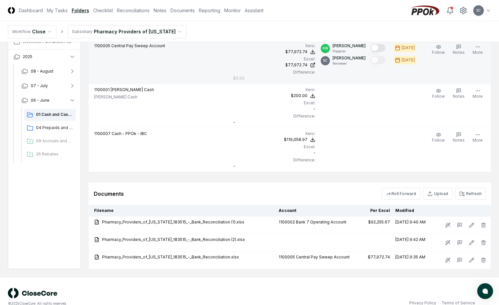
scroll to position [346, 0]
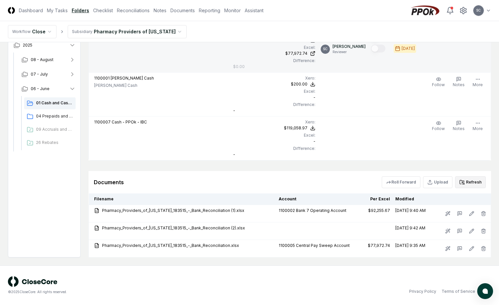
click at [465, 184] on icon at bounding box center [462, 182] width 5 height 5
click at [468, 182] on button "Refresh" at bounding box center [470, 182] width 31 height 12
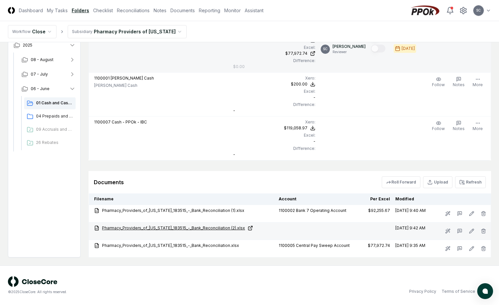
click at [175, 229] on link "Pharmacy_Providers_of_[US_STATE]_183515_-_Bank_Reconciliation (2).xlsx" at bounding box center [183, 228] width 179 height 6
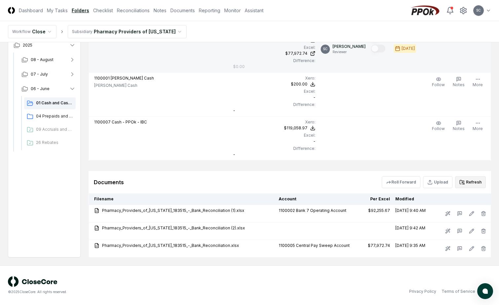
click at [472, 179] on button "Refresh" at bounding box center [470, 182] width 31 height 12
click at [440, 184] on button "Upload" at bounding box center [437, 182] width 29 height 12
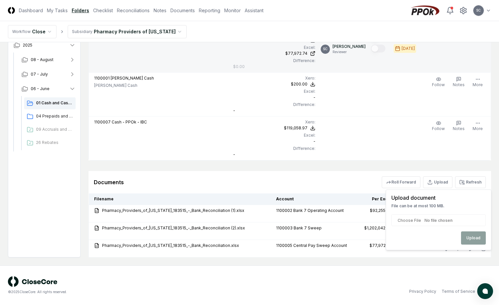
click at [404, 219] on input "file" at bounding box center [439, 220] width 94 height 12
type input "**********"
click at [472, 240] on button "Upload" at bounding box center [473, 238] width 25 height 13
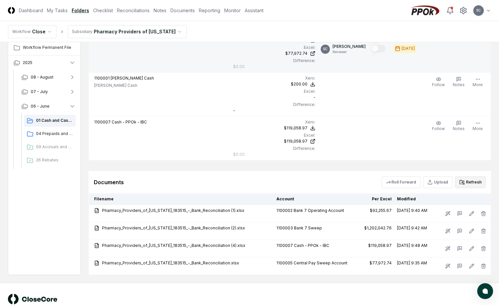
click at [471, 183] on button "Refresh" at bounding box center [470, 182] width 31 height 12
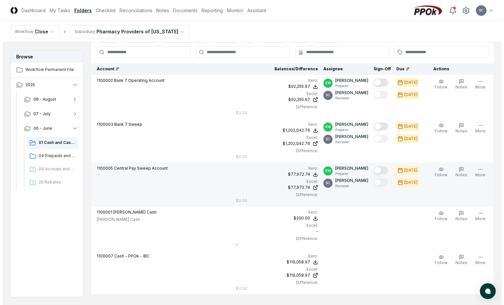
scroll to position [280, 0]
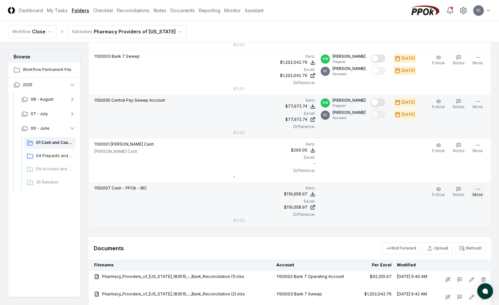
click at [479, 192] on button "More" at bounding box center [478, 192] width 13 height 14
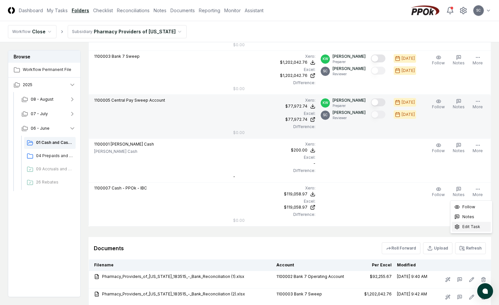
click at [472, 228] on span "Edit Task" at bounding box center [472, 227] width 18 height 6
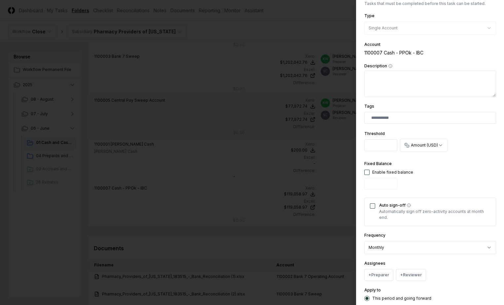
scroll to position [133, 0]
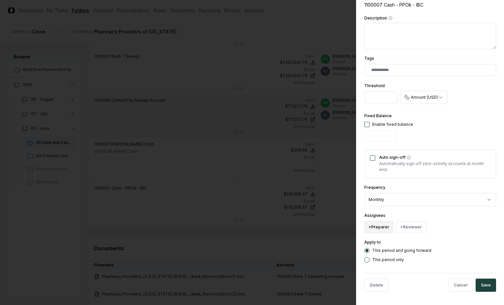
click at [383, 228] on button "+ Preparer" at bounding box center [378, 227] width 29 height 12
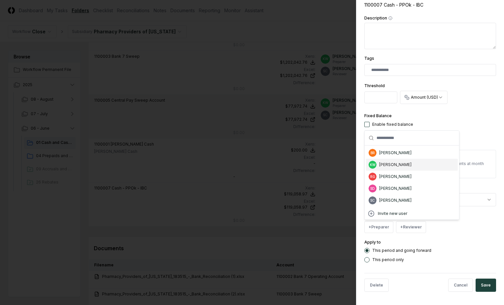
click at [397, 166] on div "[PERSON_NAME]" at bounding box center [395, 165] width 32 height 6
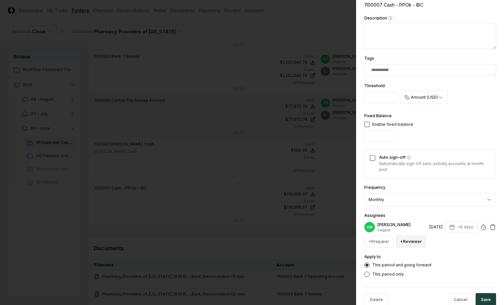
click at [404, 246] on button "+ Reviewer" at bounding box center [411, 242] width 30 height 12
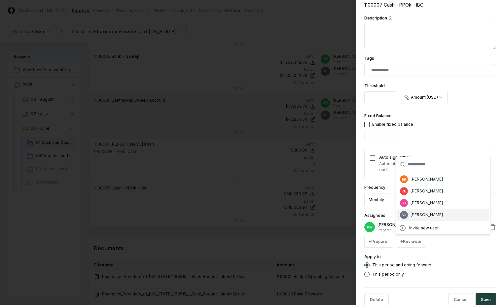
click at [407, 215] on span "SC" at bounding box center [404, 215] width 8 height 8
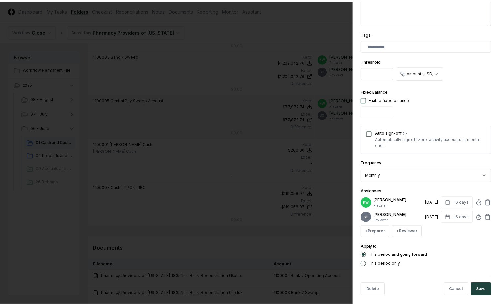
scroll to position [163, 0]
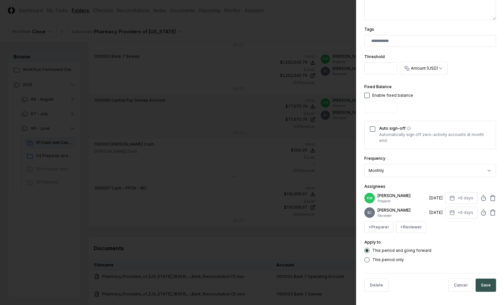
click at [483, 286] on button "Save" at bounding box center [486, 285] width 20 height 13
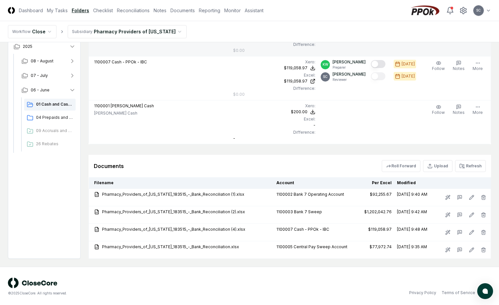
scroll to position [363, 0]
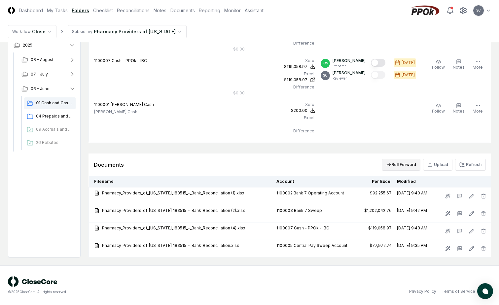
click at [391, 165] on icon "button" at bounding box center [388, 164] width 5 height 5
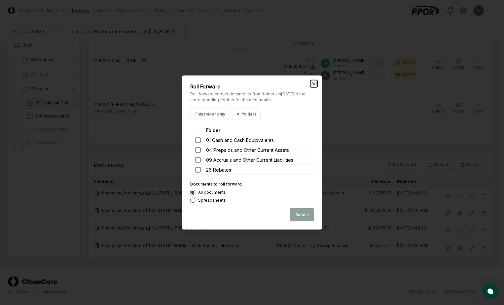
click at [313, 84] on icon "button" at bounding box center [314, 83] width 5 height 5
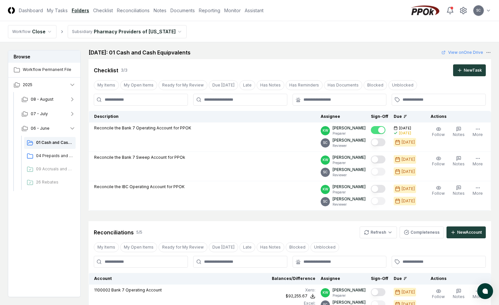
scroll to position [0, 0]
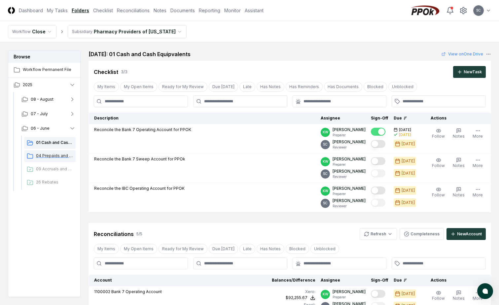
click at [42, 156] on span "04 Prepaids and Other Current Assets" at bounding box center [54, 156] width 37 height 6
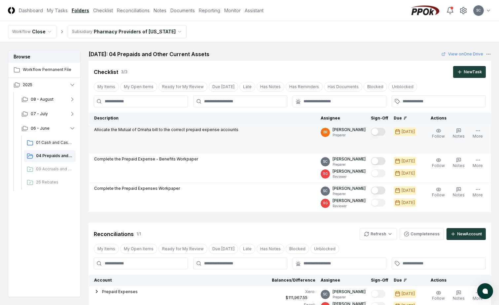
scroll to position [142, 0]
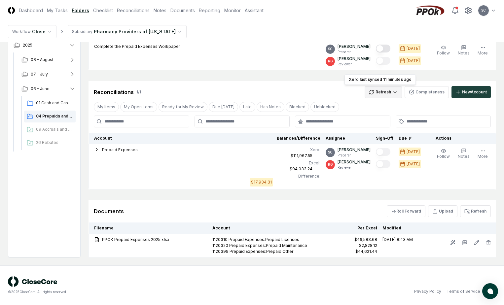
click at [383, 95] on html "CloseCore Dashboard My Tasks Folders Checklist Reconciliations Notes Documents …" at bounding box center [252, 81] width 504 height 447
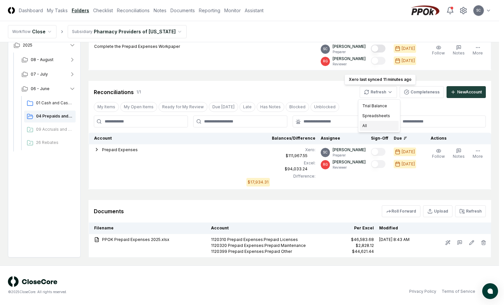
click at [364, 126] on div "All" at bounding box center [379, 126] width 39 height 10
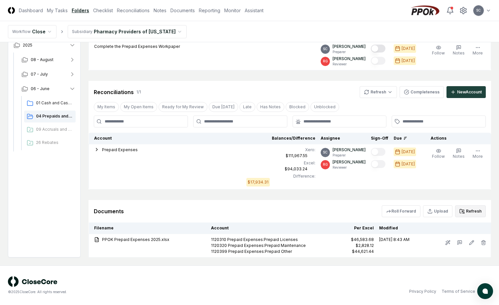
click at [478, 213] on button "Refresh" at bounding box center [470, 212] width 31 height 12
